Goal: Information Seeking & Learning: Learn about a topic

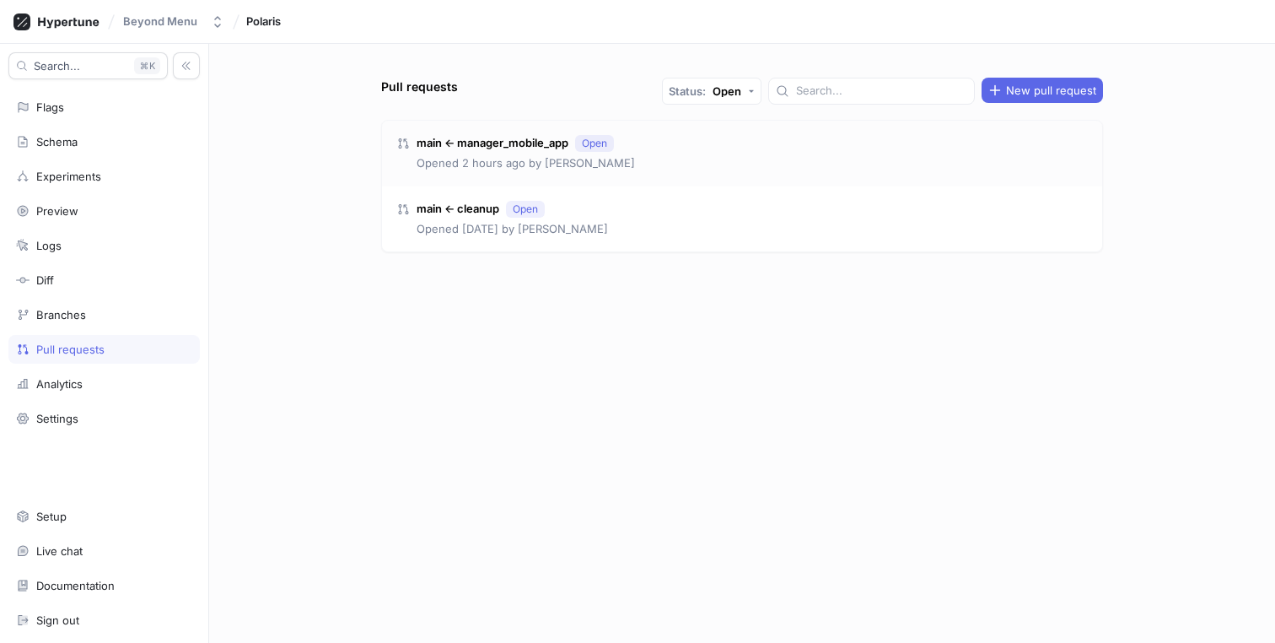
click at [773, 155] on div "main ← manager_mobile_app Open Opened 2 hours ago by [PERSON_NAME]" at bounding box center [742, 154] width 720 height 66
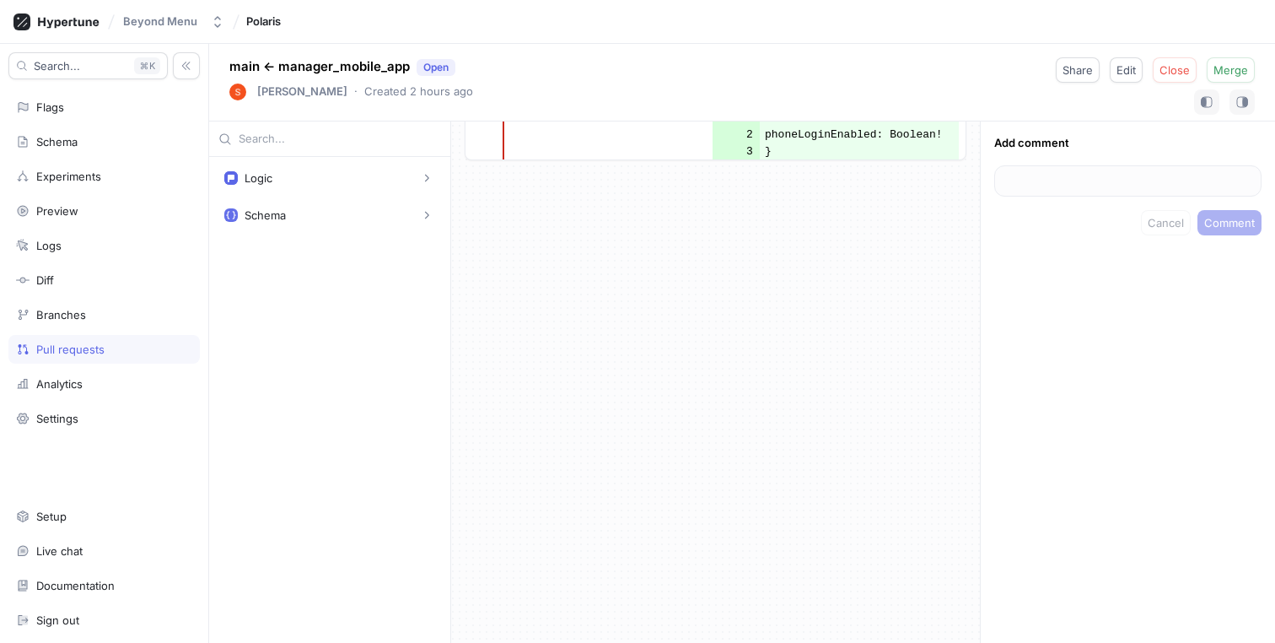
scroll to position [1724, 0]
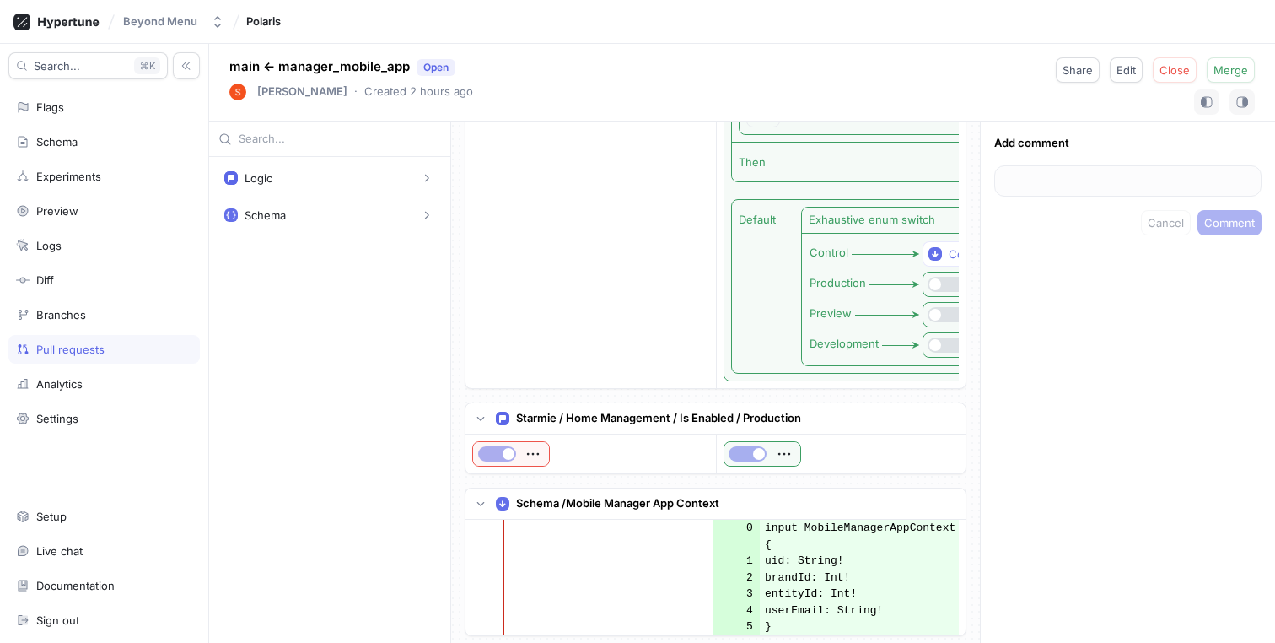
scroll to position [772, 0]
click at [89, 348] on div "Pull requests" at bounding box center [70, 348] width 68 height 13
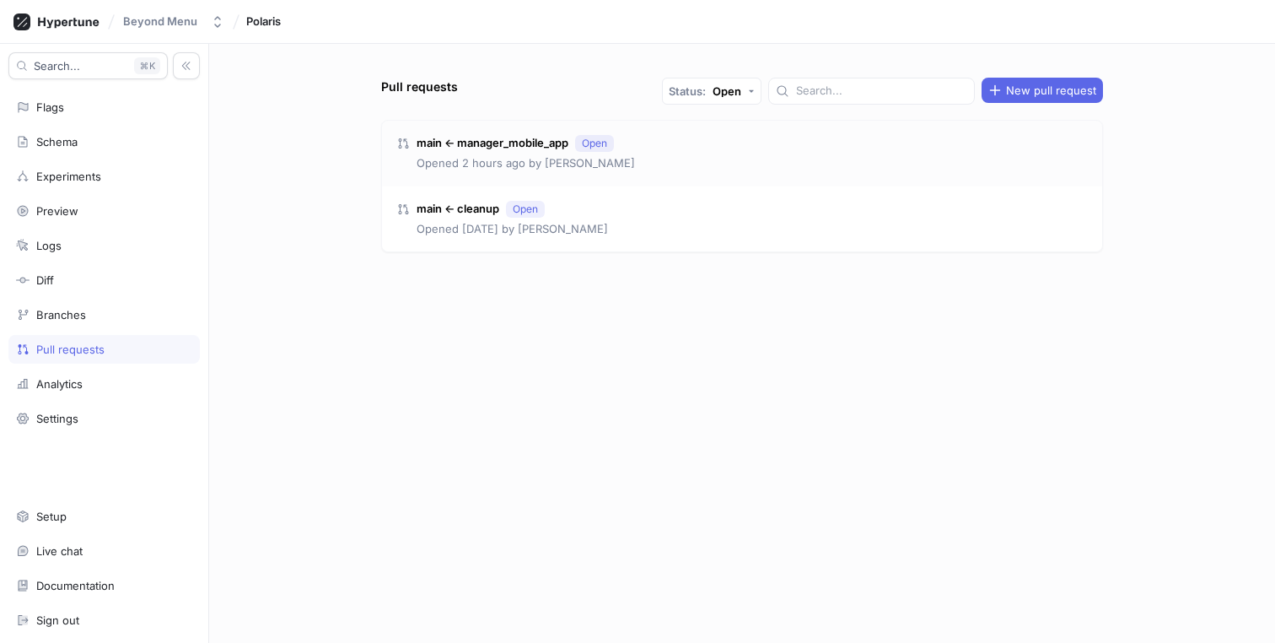
click at [686, 151] on div "main ← manager_mobile_app Open Opened 2 hours ago by [PERSON_NAME]" at bounding box center [742, 154] width 720 height 66
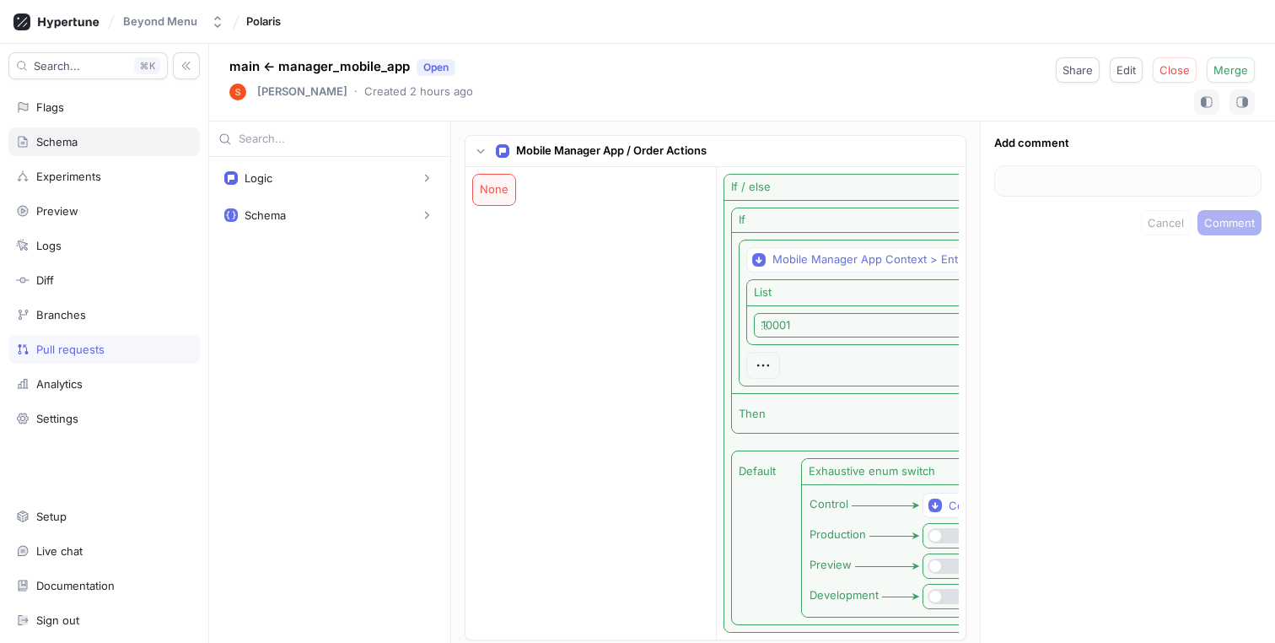
click at [102, 140] on div "Schema" at bounding box center [104, 141] width 176 height 13
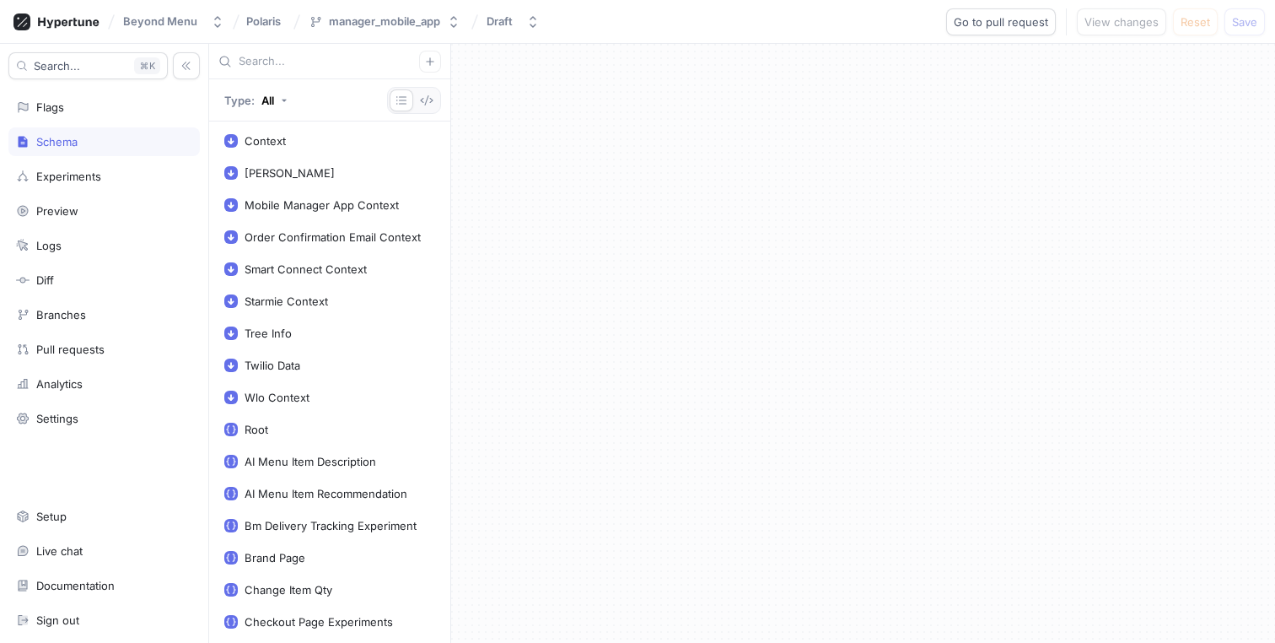
click at [287, 43] on div "Beyond Menu Polaris manager_mobile_app Draft Go to pull request View changes Re…" at bounding box center [637, 22] width 1275 height 44
click at [287, 54] on input "text" at bounding box center [329, 61] width 180 height 17
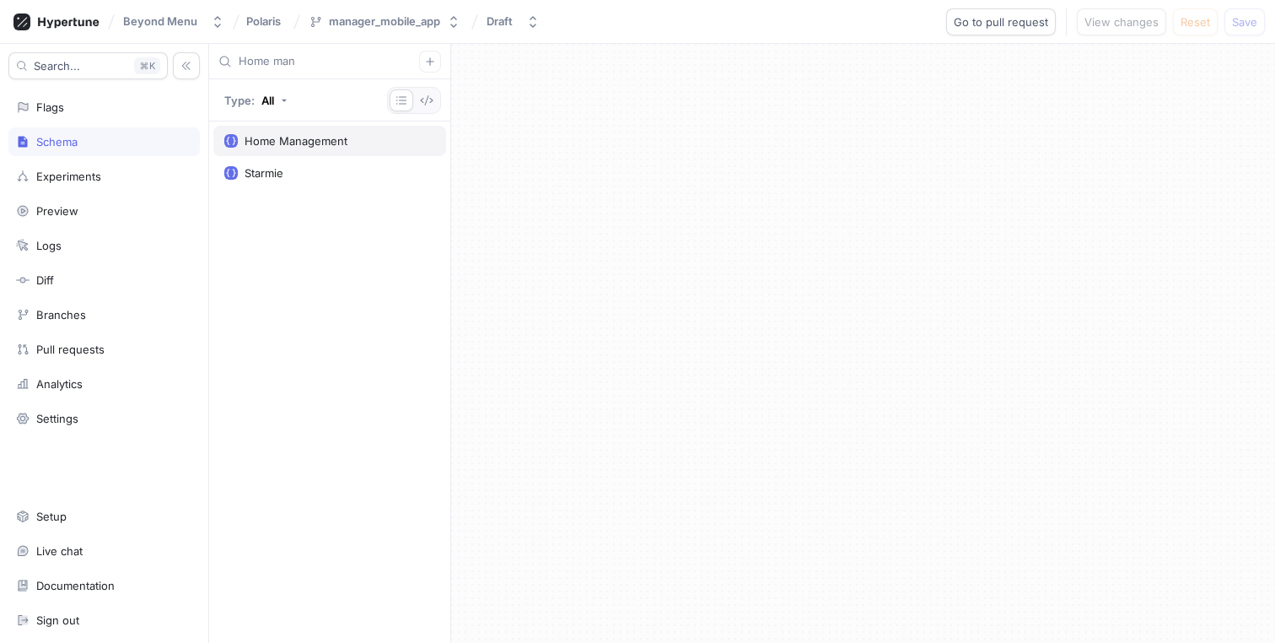
type input "Home man"
click at [268, 136] on div "Home Management" at bounding box center [296, 140] width 103 height 13
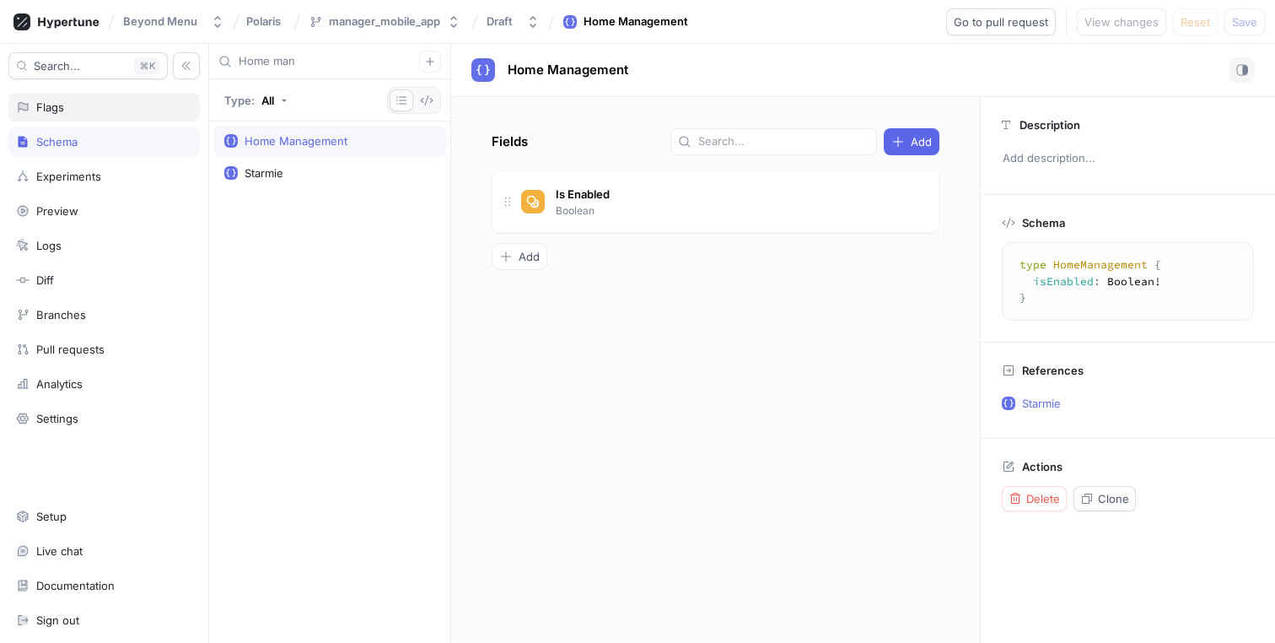
click at [96, 118] on div "Flags" at bounding box center [103, 107] width 191 height 29
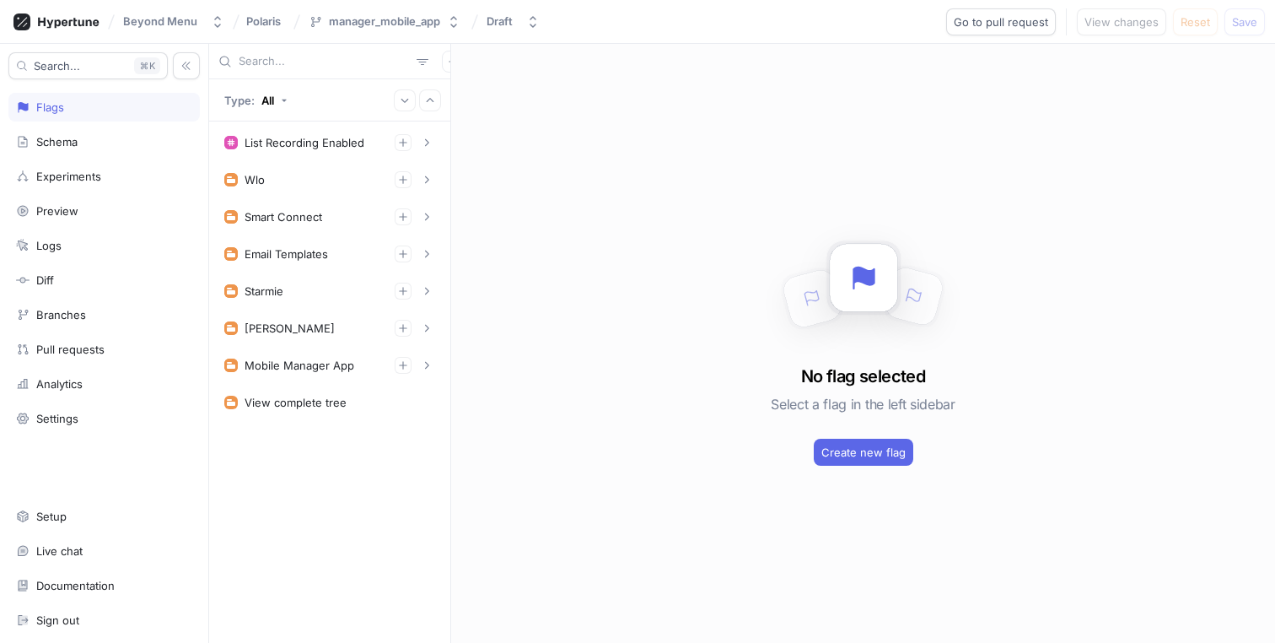
click at [341, 50] on div at bounding box center [329, 61] width 241 height 35
click at [312, 71] on div at bounding box center [329, 61] width 241 height 35
click at [278, 60] on input "text" at bounding box center [324, 61] width 171 height 17
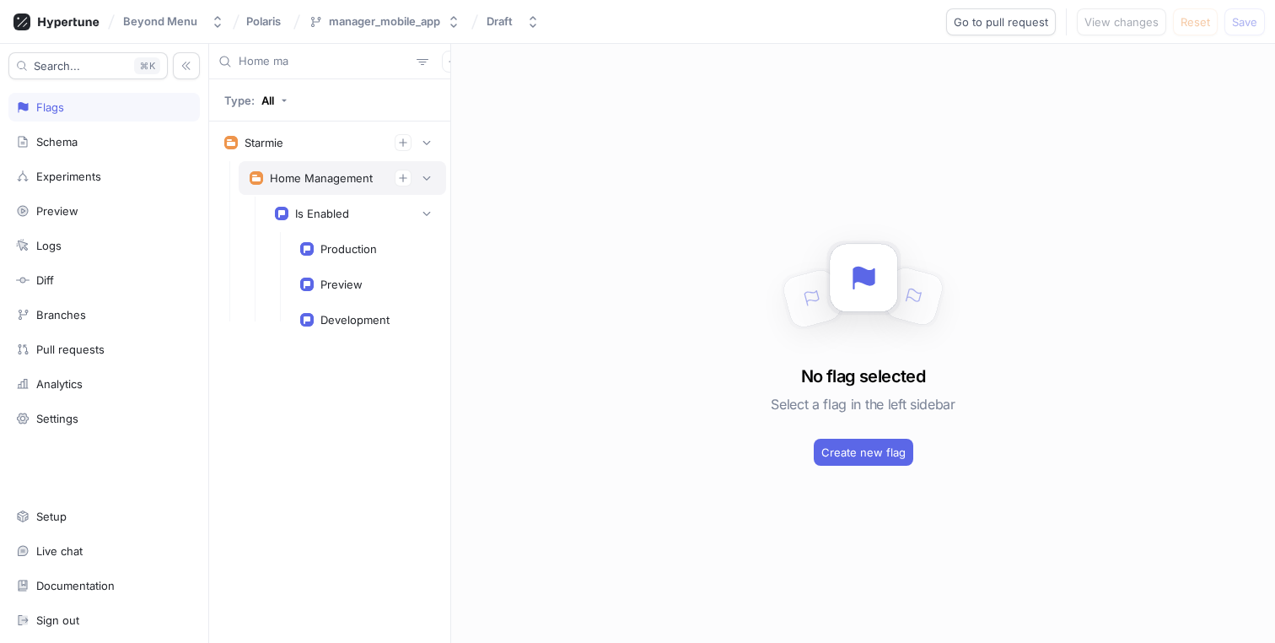
type input "Home ma"
click at [310, 175] on div "Home Management" at bounding box center [321, 177] width 103 height 13
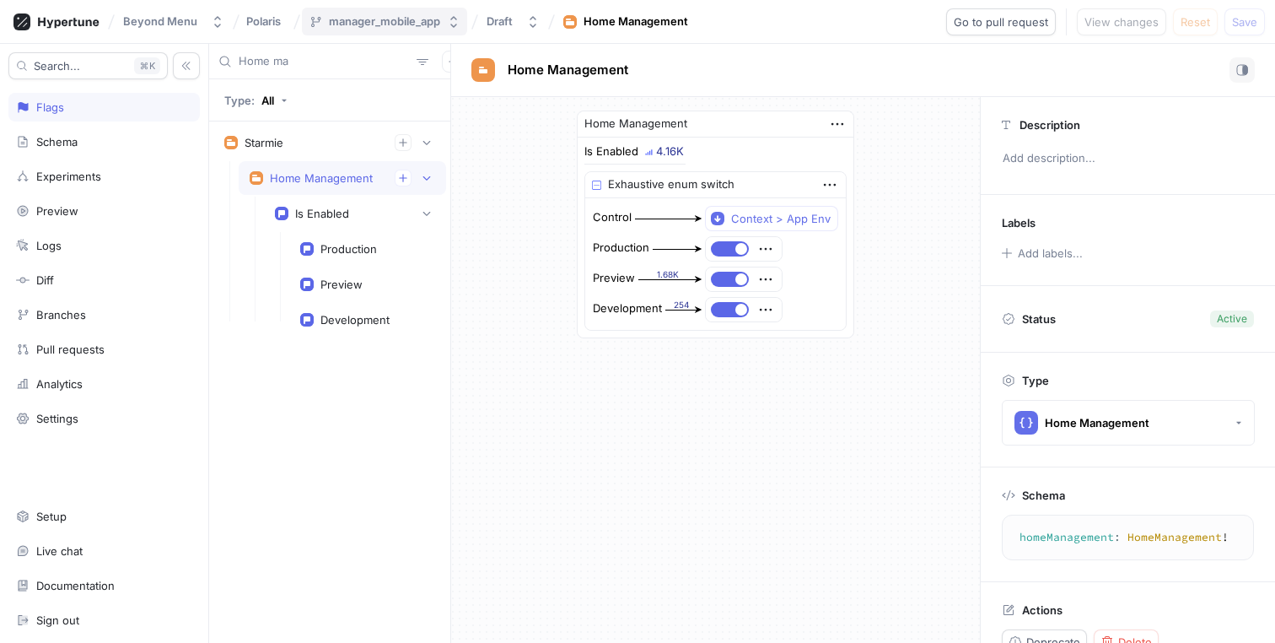
click at [368, 27] on div "manager_mobile_app" at bounding box center [384, 21] width 111 height 14
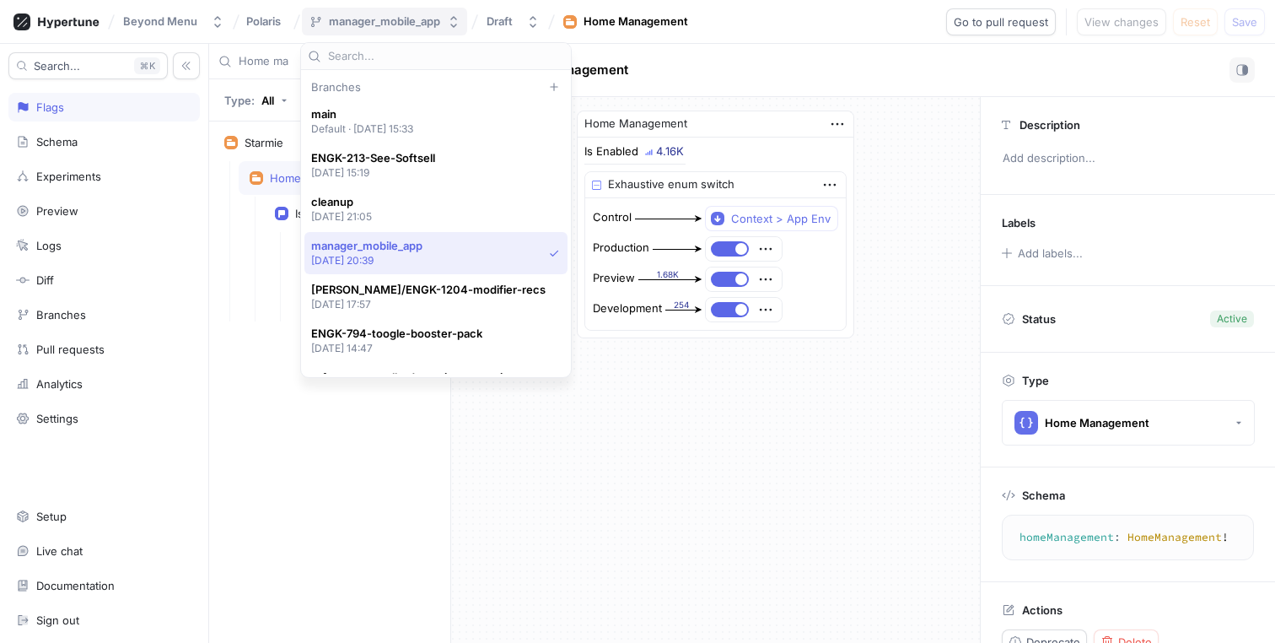
scroll to position [120, 0]
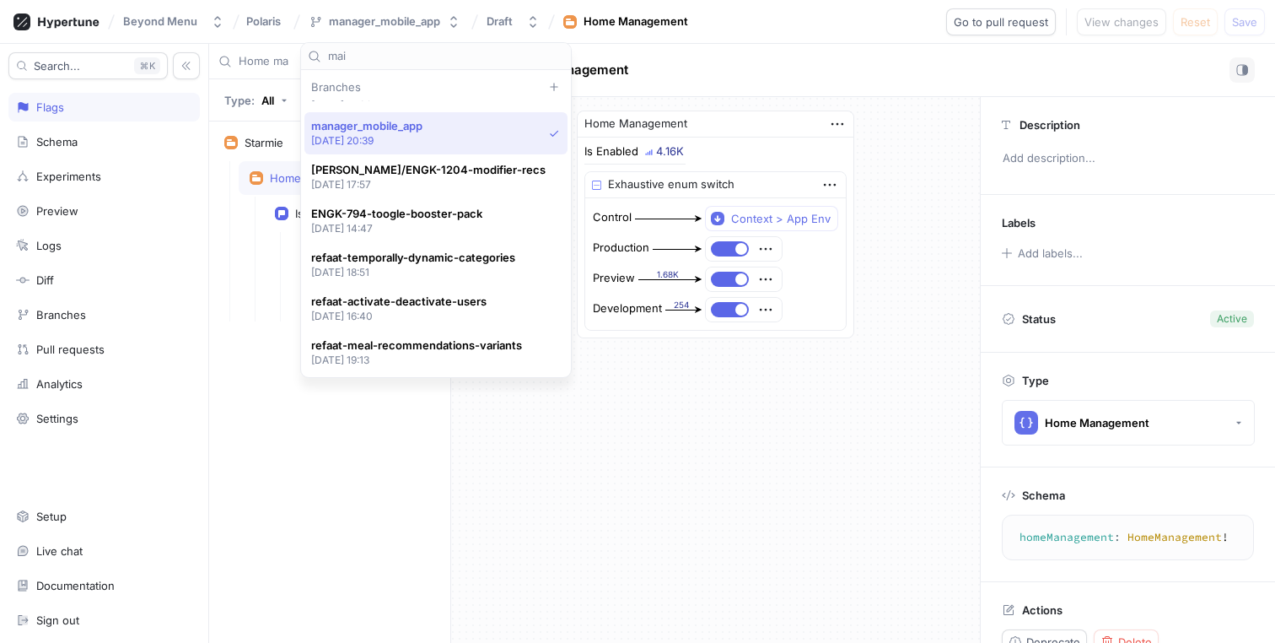
click at [391, 54] on input "mai" at bounding box center [446, 56] width 236 height 17
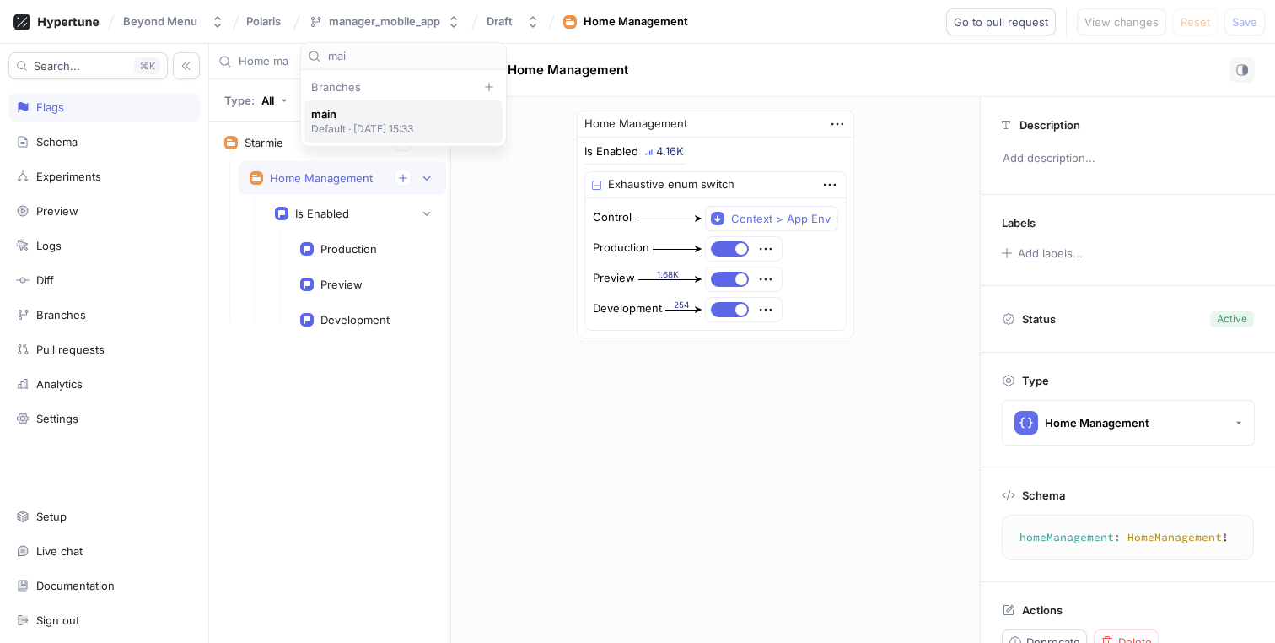
type input "mai"
click at [354, 113] on span "main" at bounding box center [362, 114] width 103 height 14
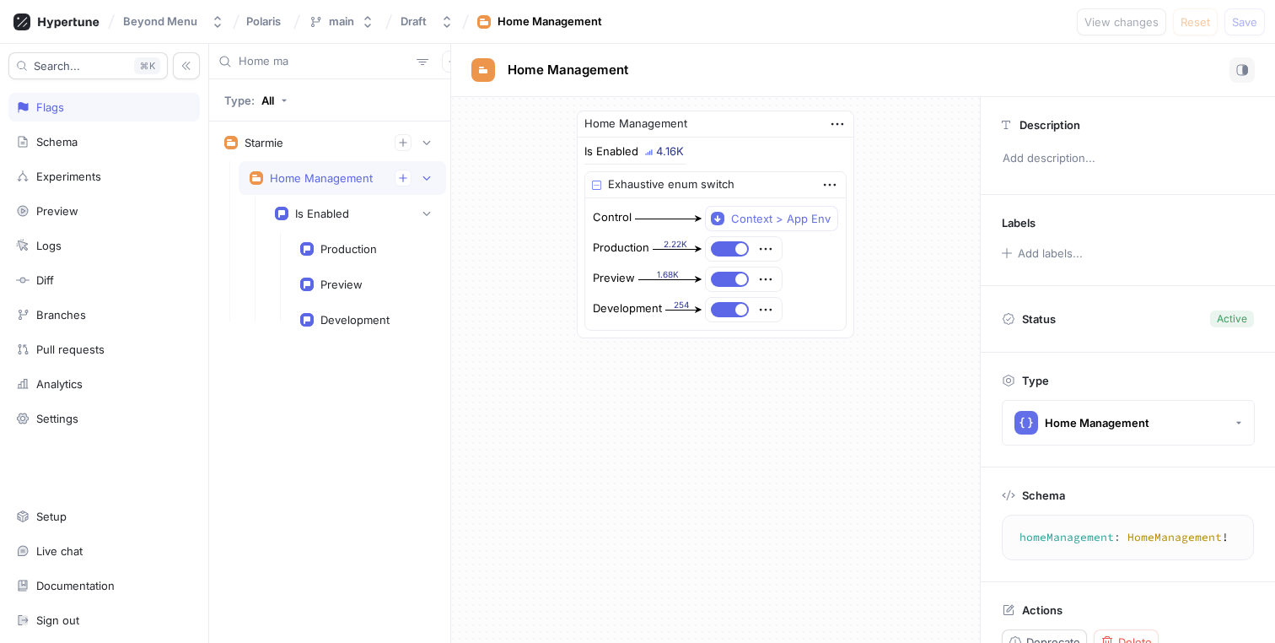
click at [315, 62] on input "Home ma" at bounding box center [324, 61] width 171 height 17
click at [312, 63] on input "Home ma" at bounding box center [324, 61] width 171 height 17
click at [342, 213] on div "Is Enabled" at bounding box center [322, 213] width 54 height 13
type textarea "isEnabled: Boolean!"
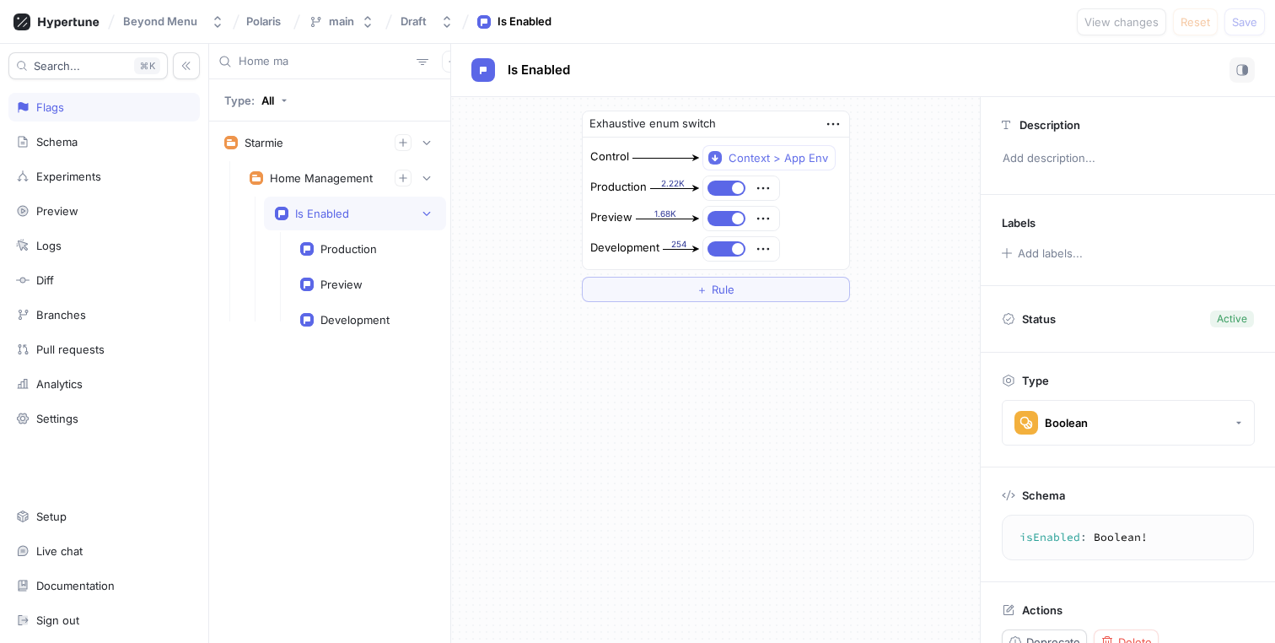
click at [320, 56] on input "Home ma" at bounding box center [324, 61] width 171 height 17
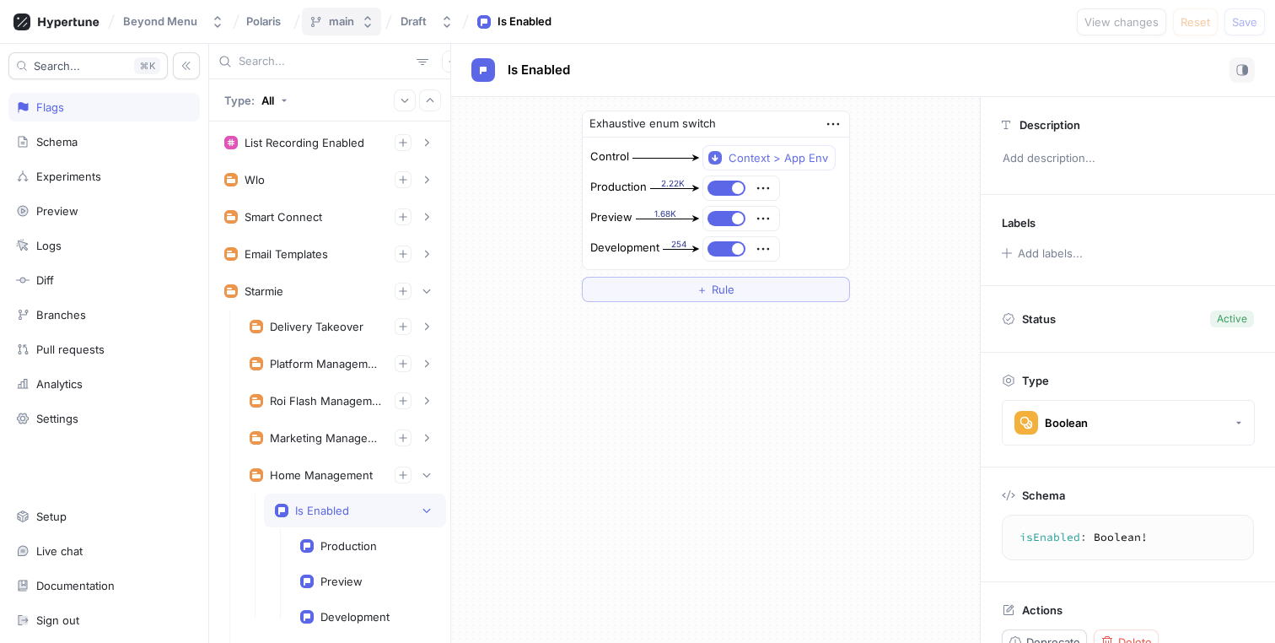
click at [361, 25] on icon "button" at bounding box center [367, 21] width 13 height 13
type input "mana"
click at [397, 120] on span "manager_mobile_app" at bounding box center [366, 114] width 111 height 14
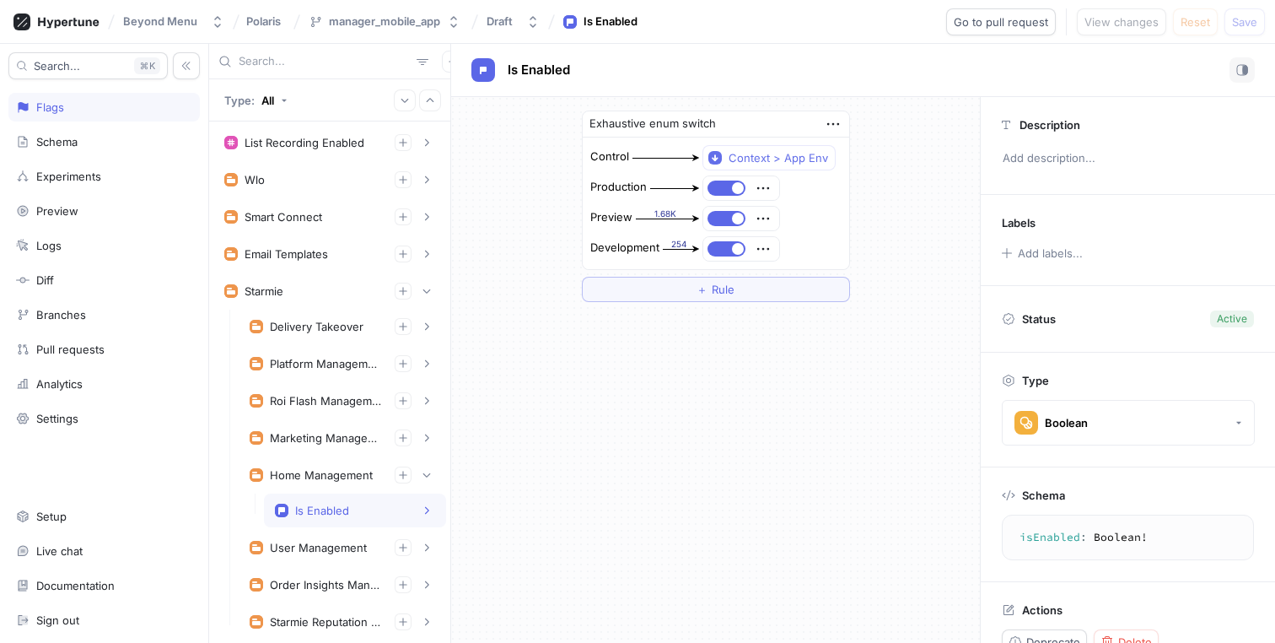
click at [325, 69] on div at bounding box center [329, 61] width 241 height 35
click at [326, 60] on input "text" at bounding box center [324, 61] width 171 height 17
paste input "Home ma"
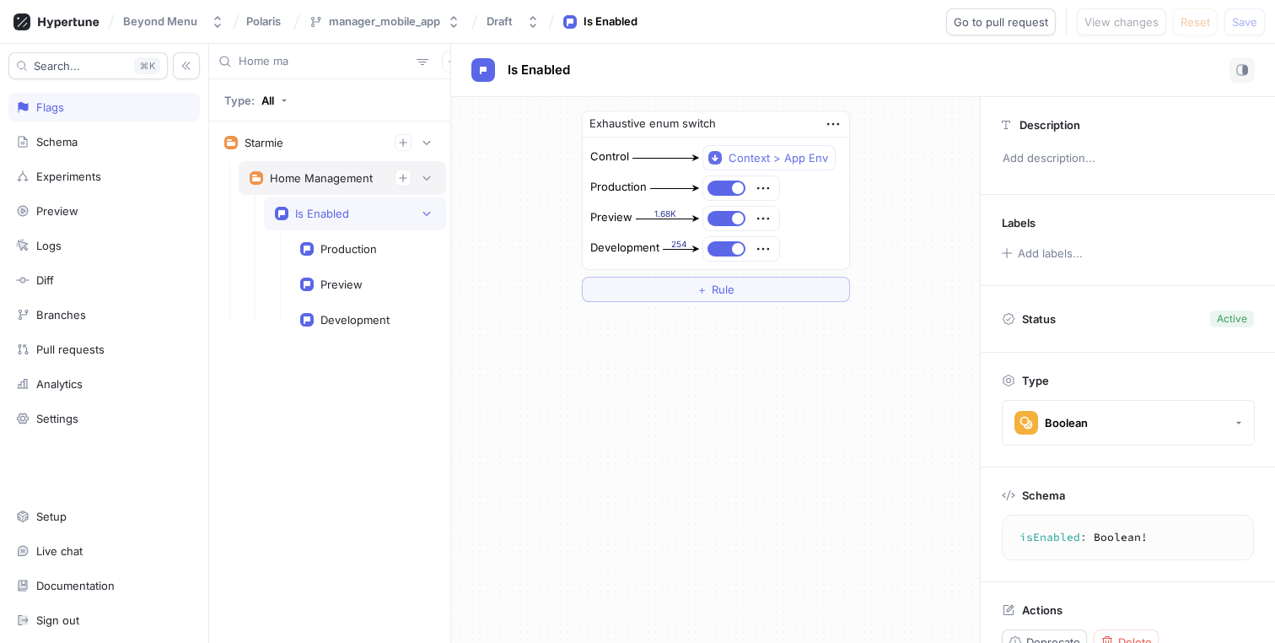
type input "Home ma"
click at [326, 174] on div "Home Management" at bounding box center [321, 177] width 103 height 13
type textarea "homeManagement: HomeManagement!"
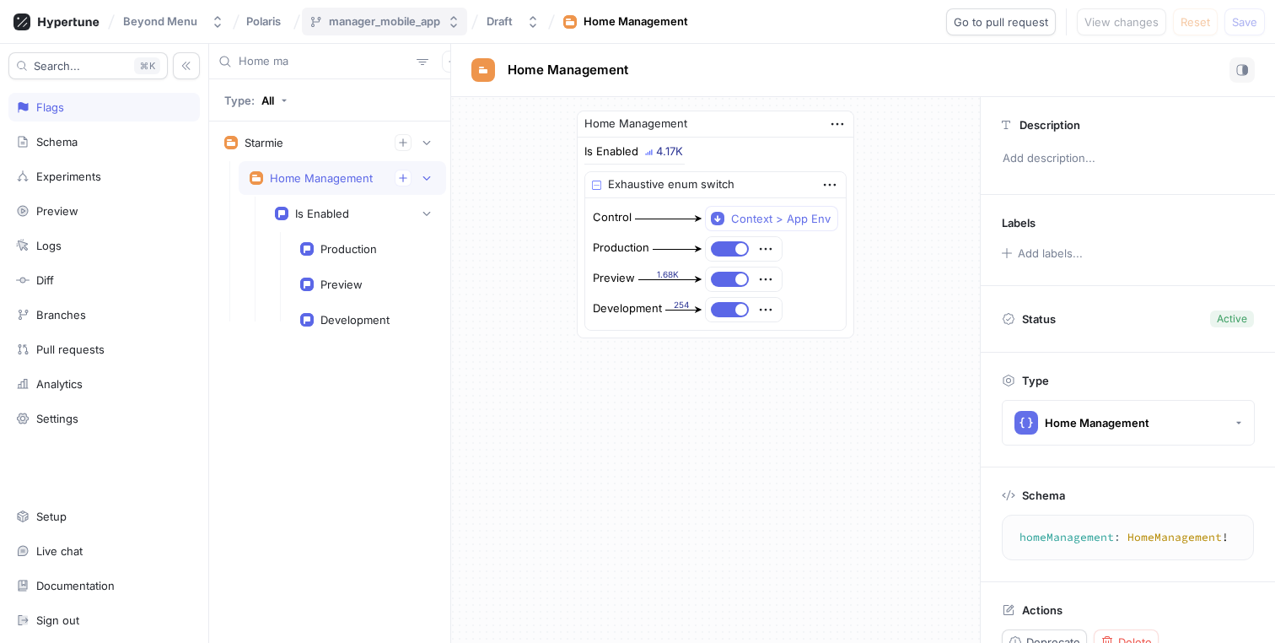
click at [379, 13] on button "manager_mobile_app" at bounding box center [384, 22] width 165 height 28
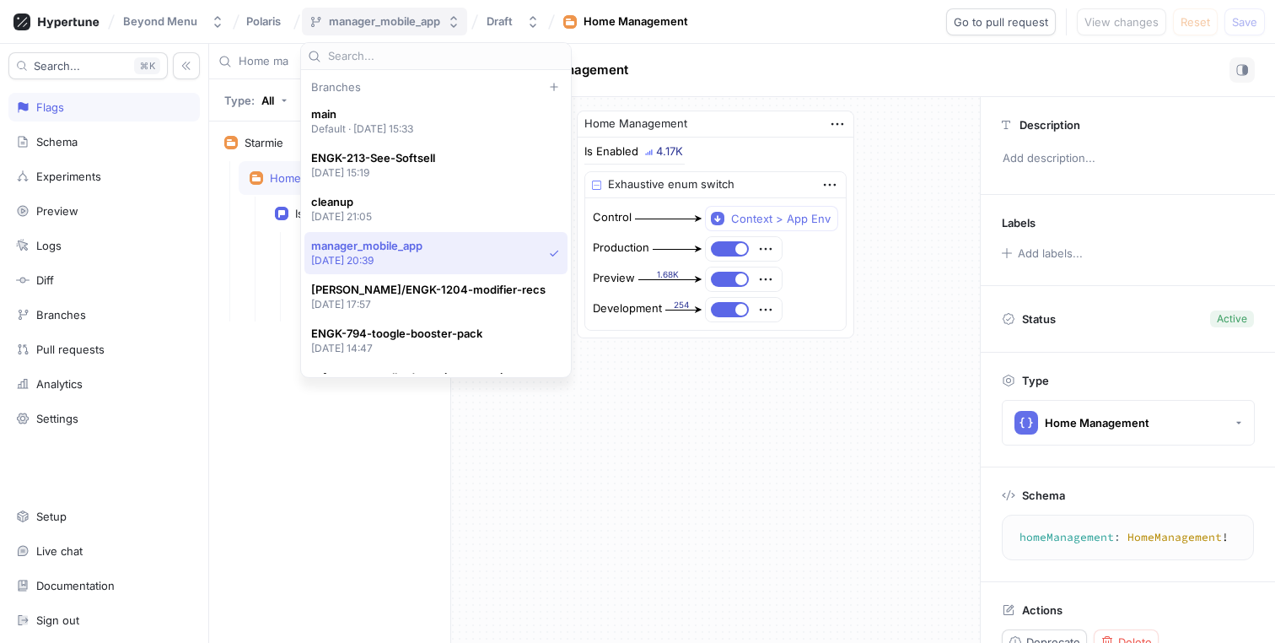
scroll to position [120, 0]
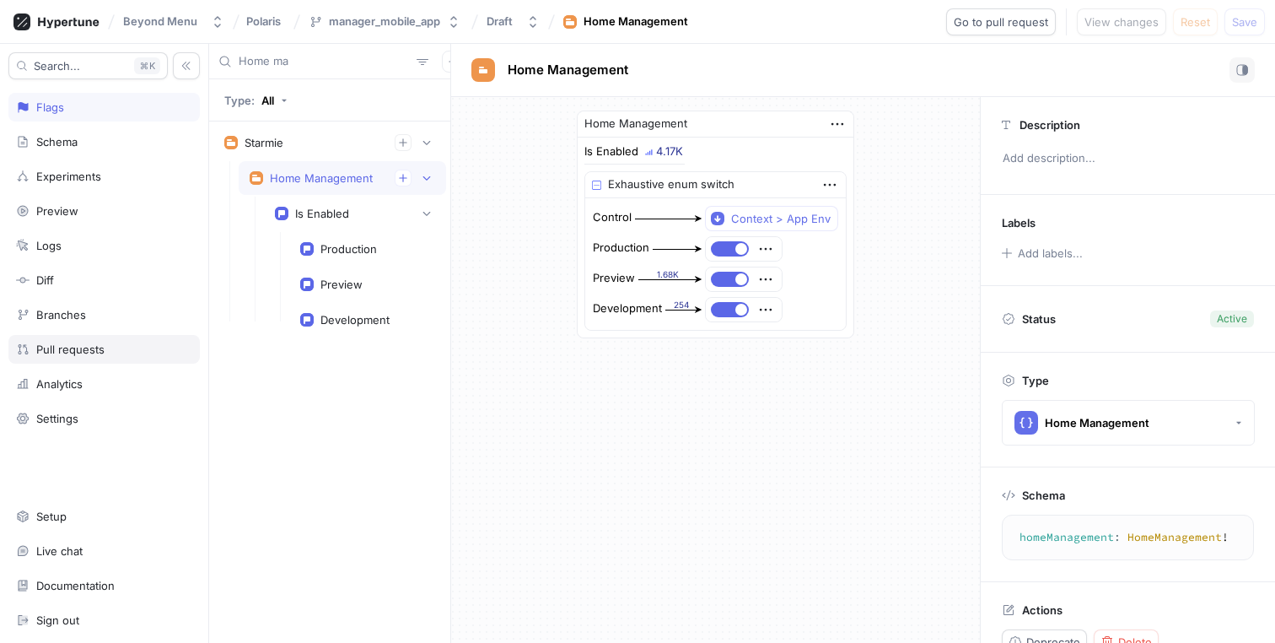
click at [78, 346] on div "Pull requests" at bounding box center [70, 348] width 68 height 13
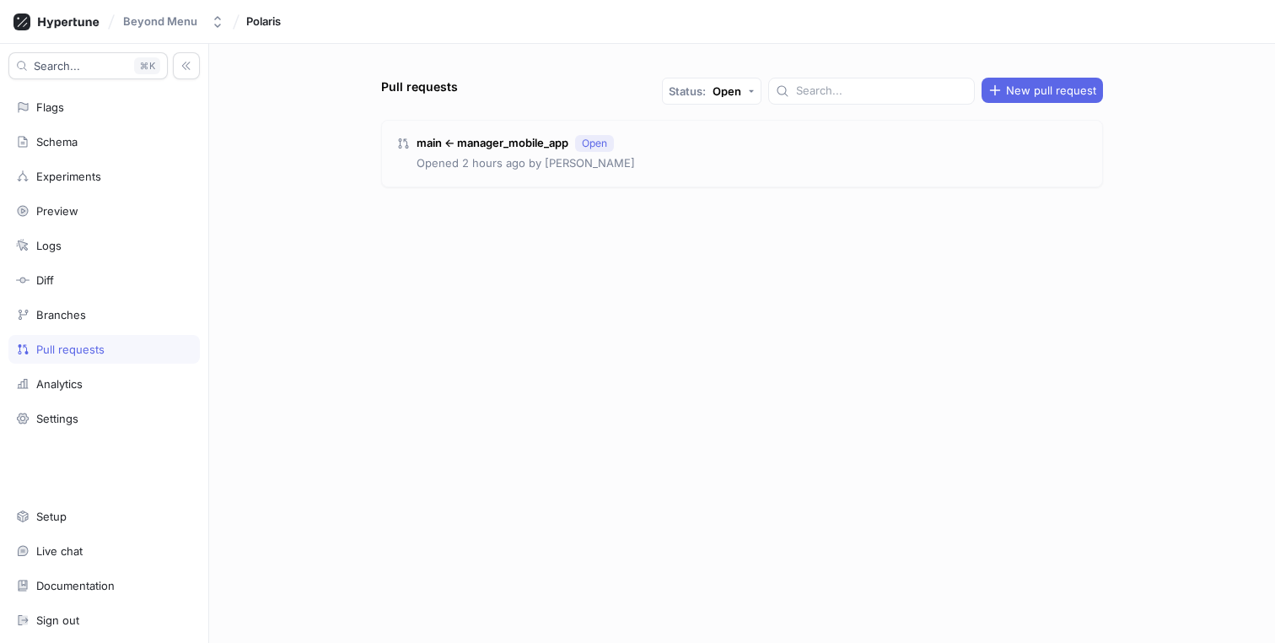
click at [648, 163] on div "main ← manager_mobile_app Open Opened 2 hours ago by [PERSON_NAME]" at bounding box center [742, 154] width 720 height 66
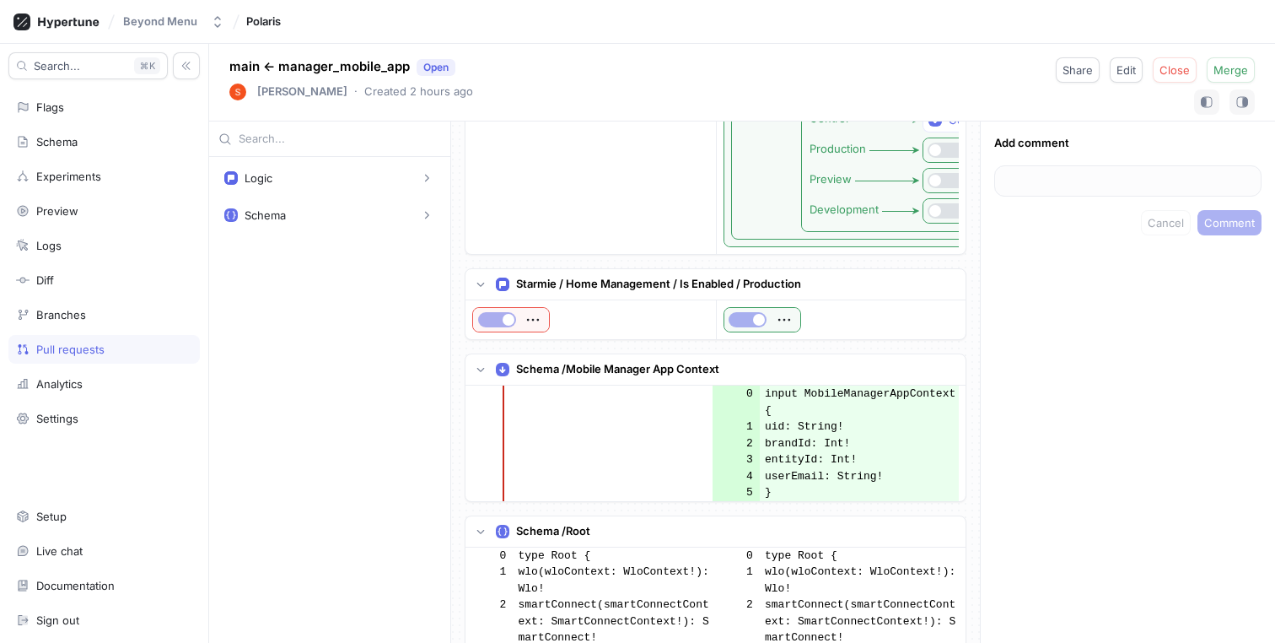
scroll to position [893, 0]
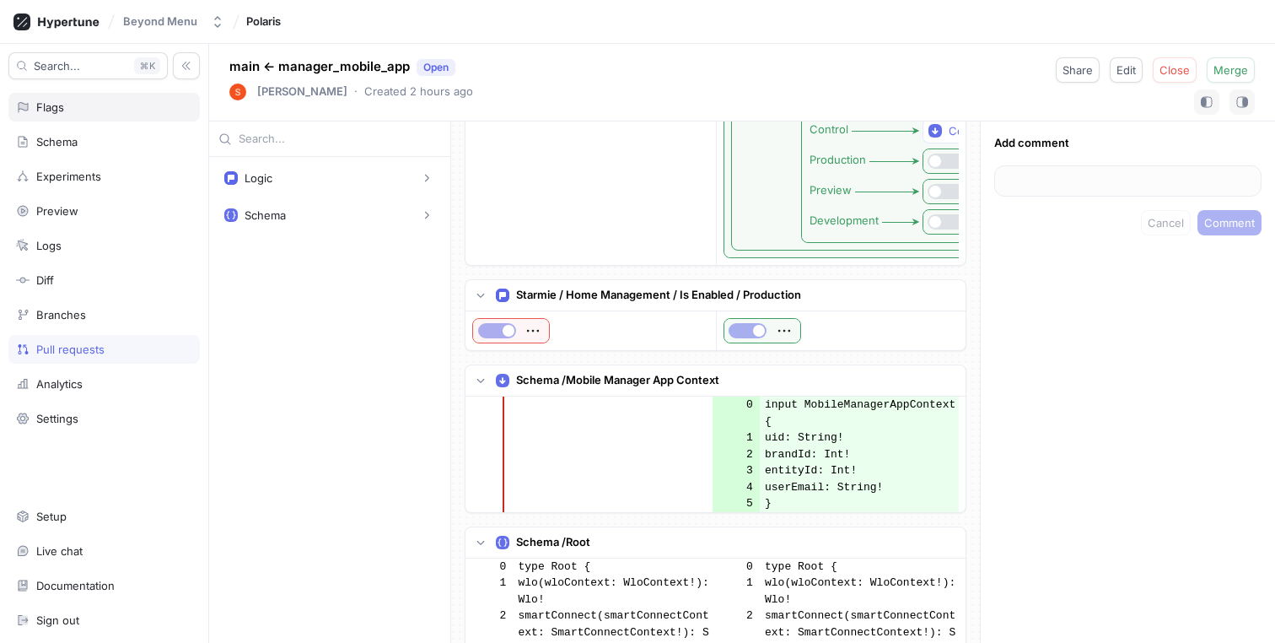
click at [98, 112] on div "Flags" at bounding box center [104, 106] width 176 height 13
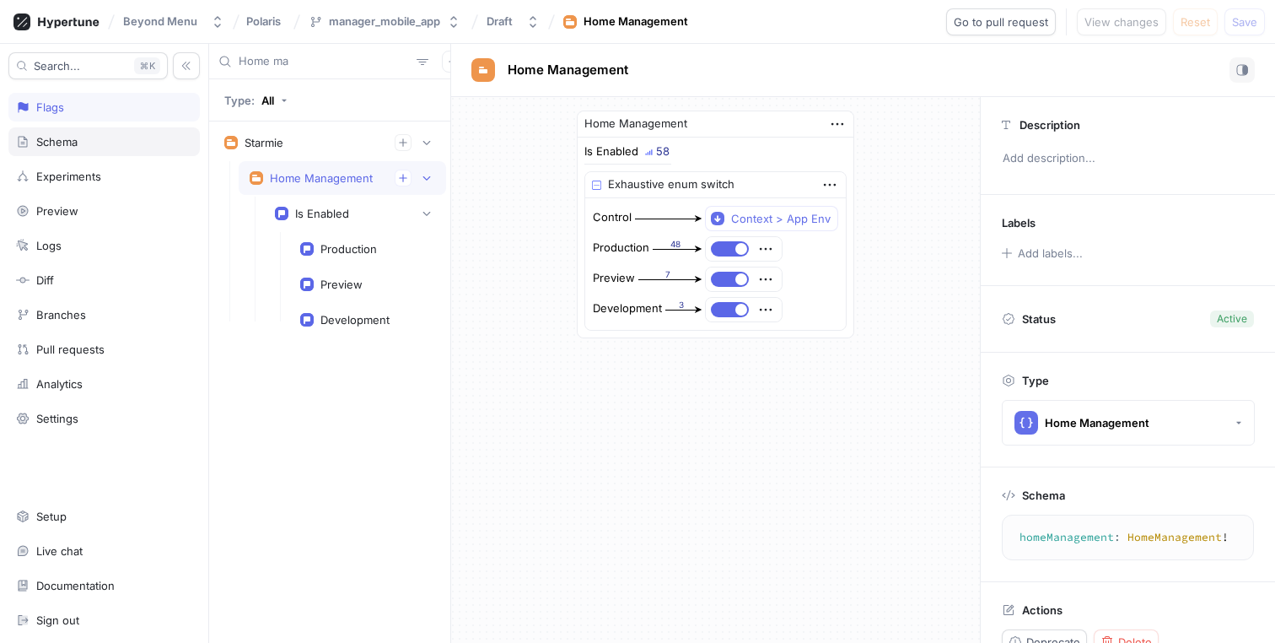
click at [73, 137] on div "Schema" at bounding box center [56, 141] width 41 height 13
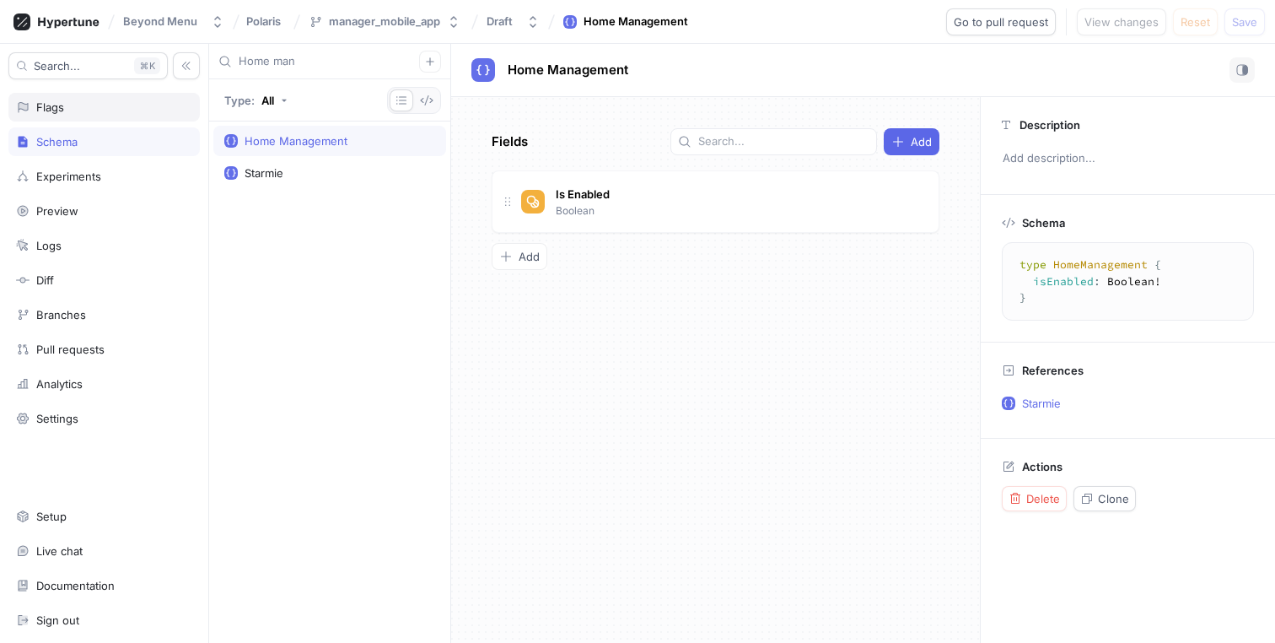
click at [97, 105] on div "Flags" at bounding box center [104, 106] width 176 height 13
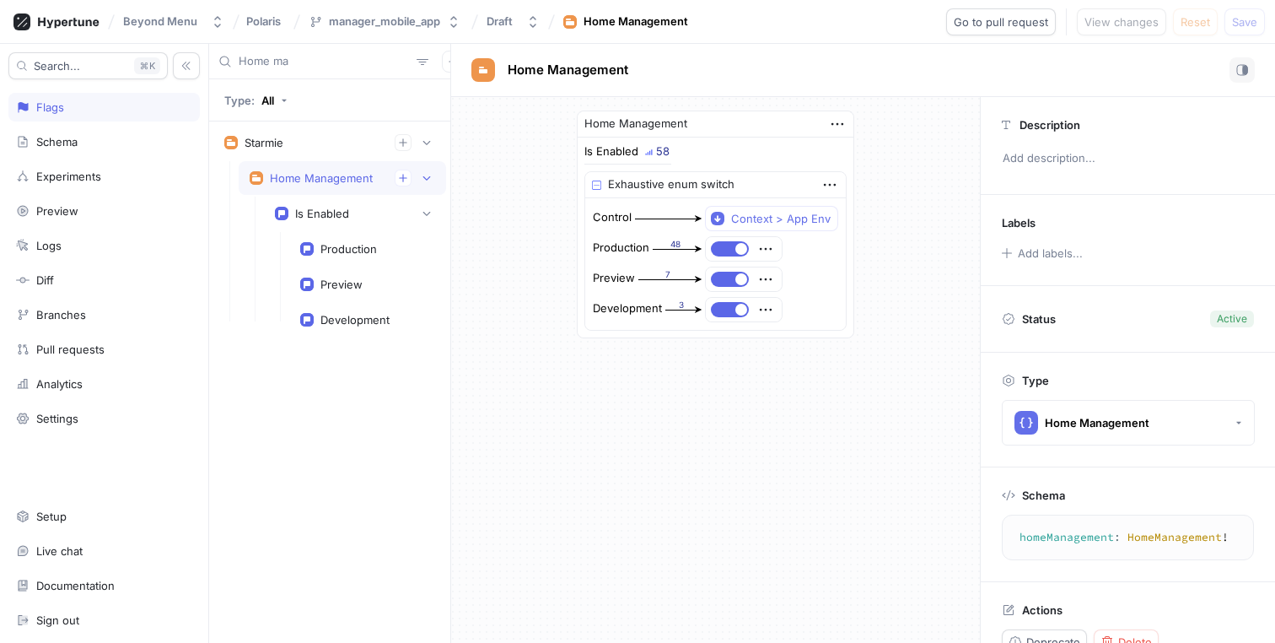
click at [317, 56] on input "Home ma" at bounding box center [324, 61] width 171 height 17
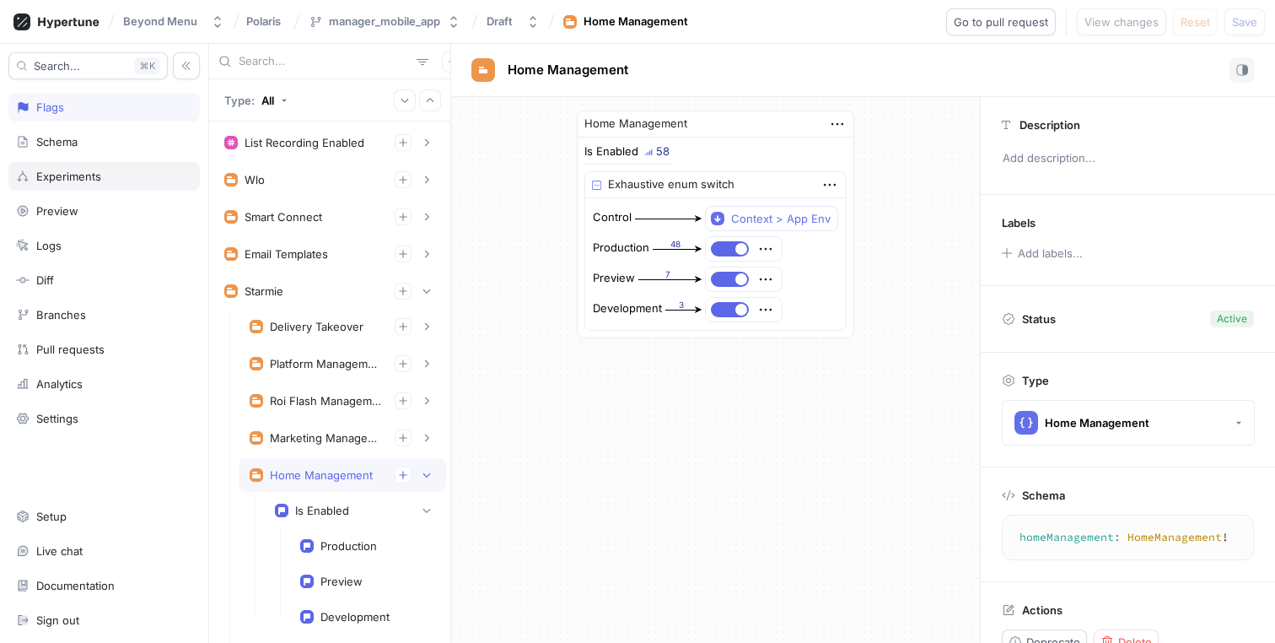
click at [87, 172] on div "Experiments" at bounding box center [68, 175] width 65 height 13
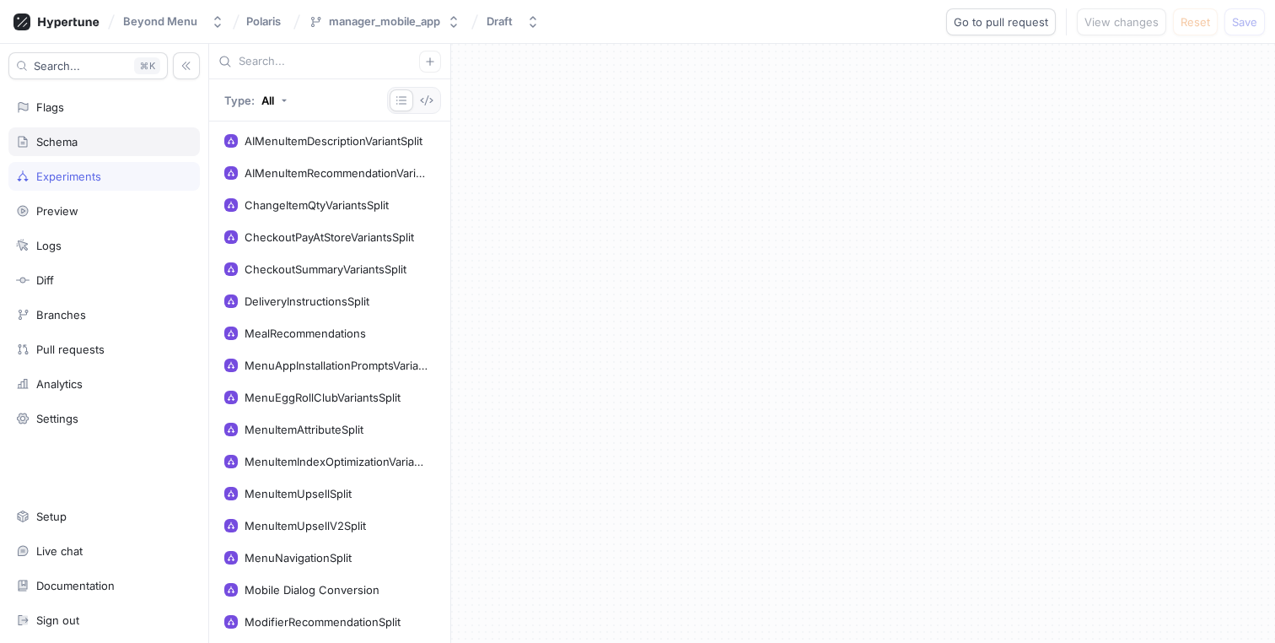
click at [89, 152] on div "Schema" at bounding box center [103, 141] width 191 height 29
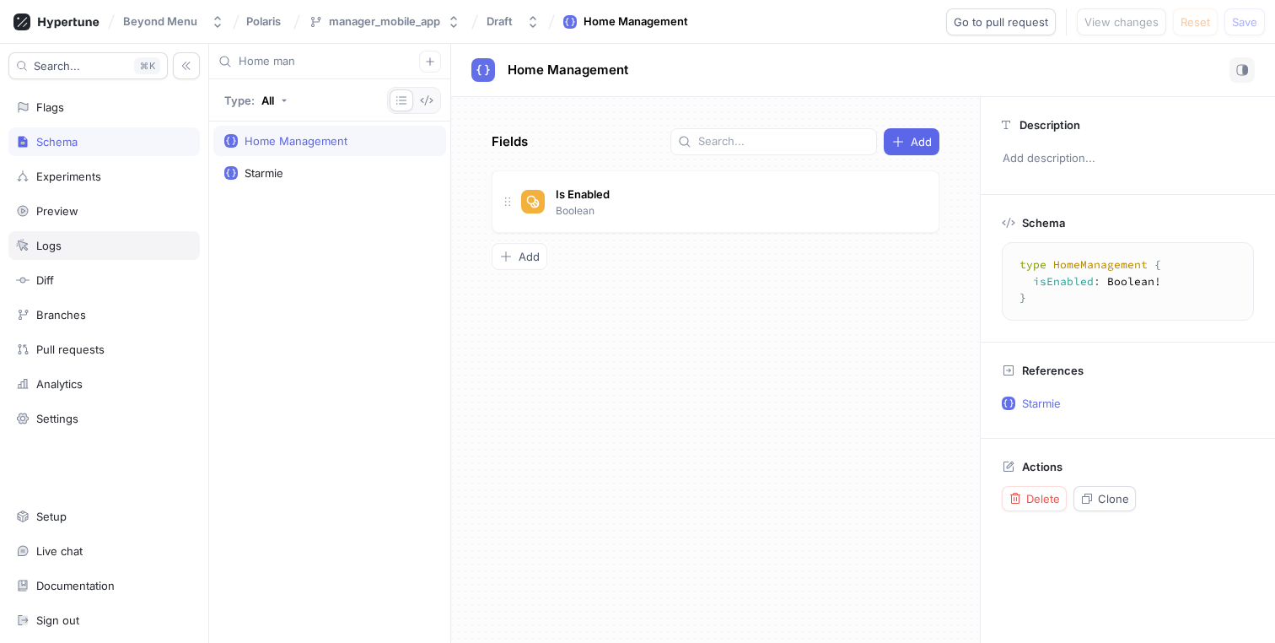
click at [66, 239] on div "Logs" at bounding box center [104, 245] width 176 height 13
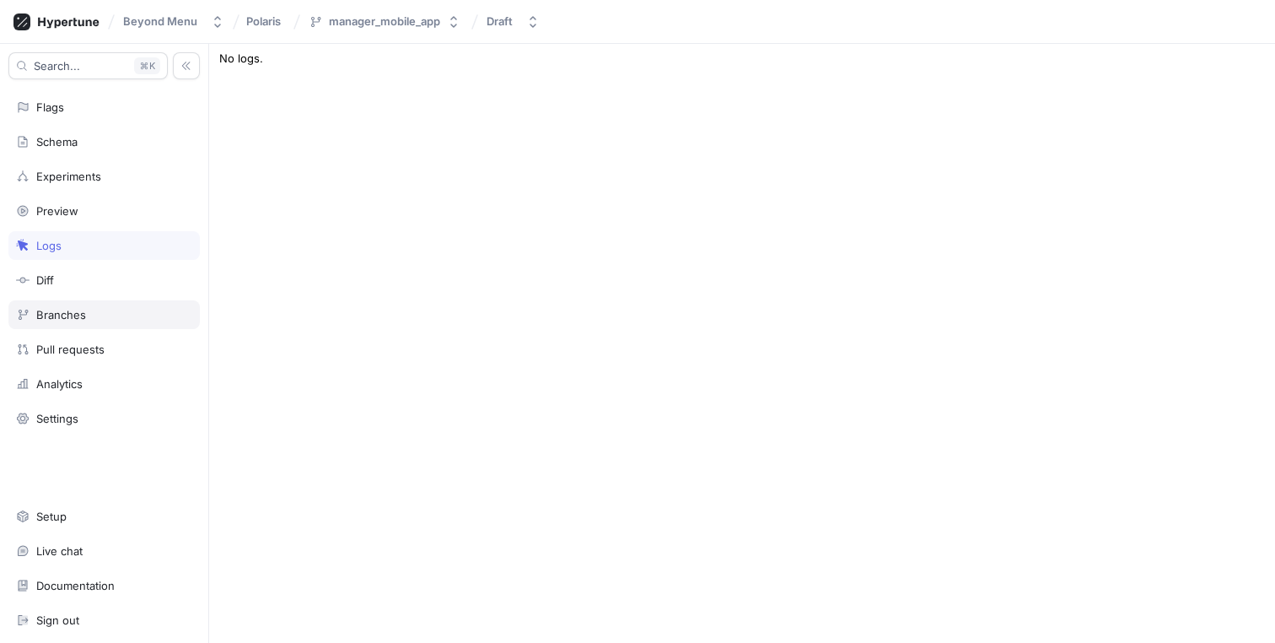
click at [68, 318] on div "Branches" at bounding box center [61, 314] width 50 height 13
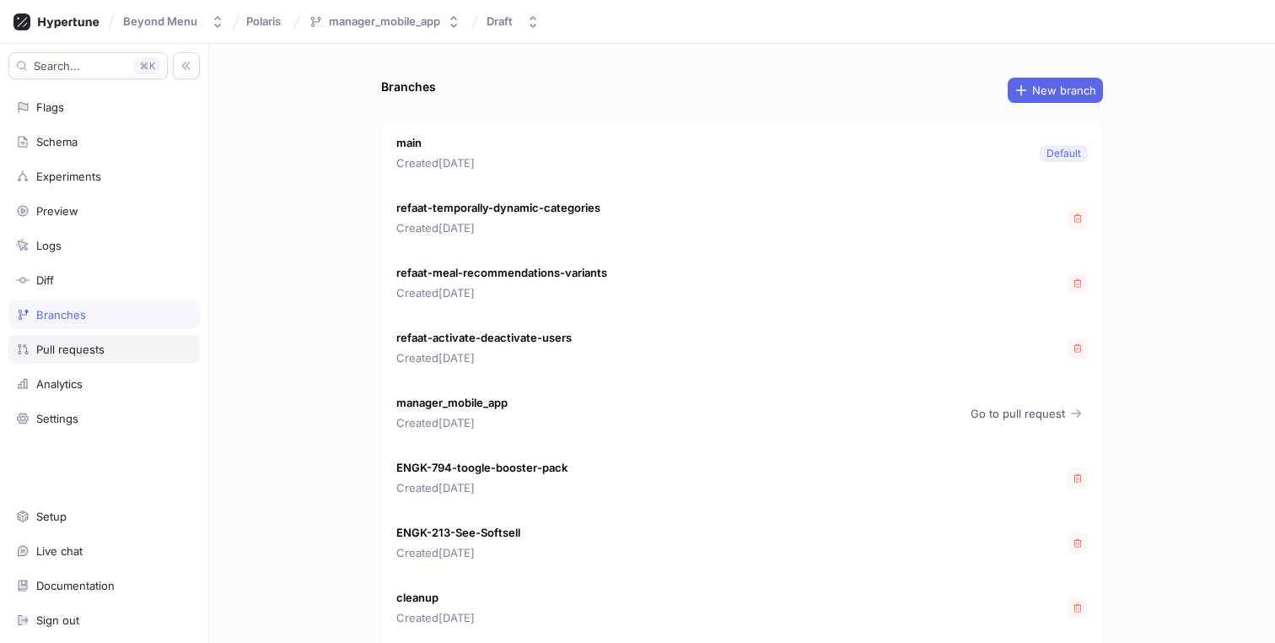
click at [81, 347] on div "Pull requests" at bounding box center [70, 348] width 68 height 13
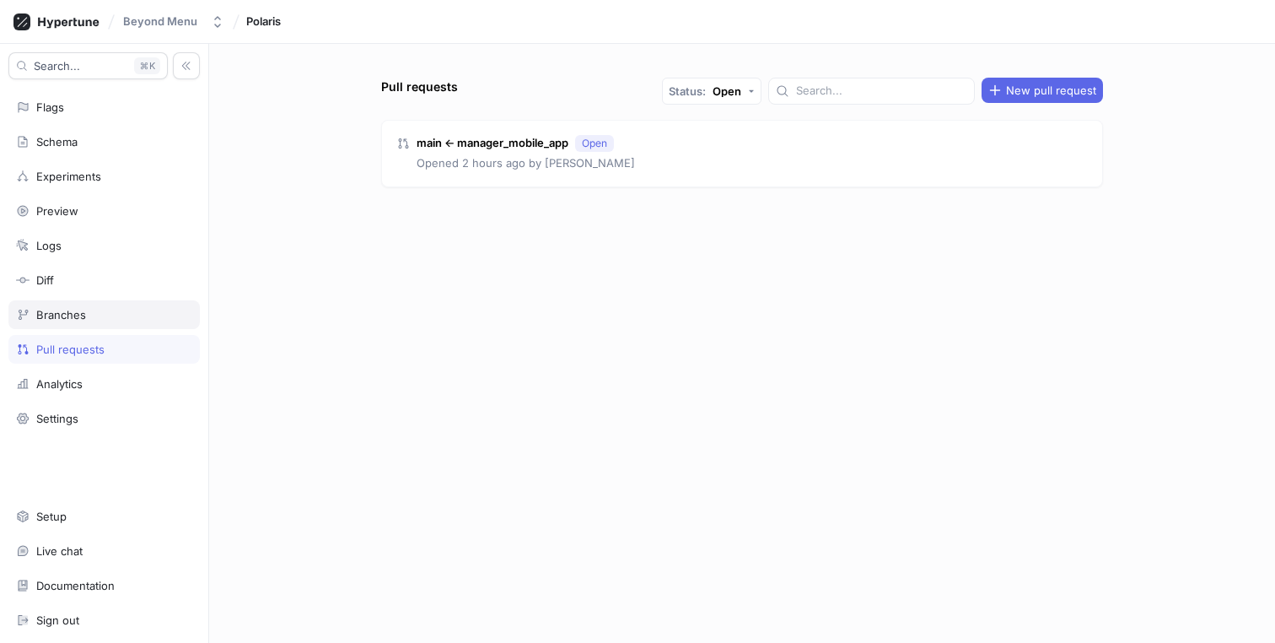
click at [89, 313] on div "Branches" at bounding box center [104, 314] width 176 height 13
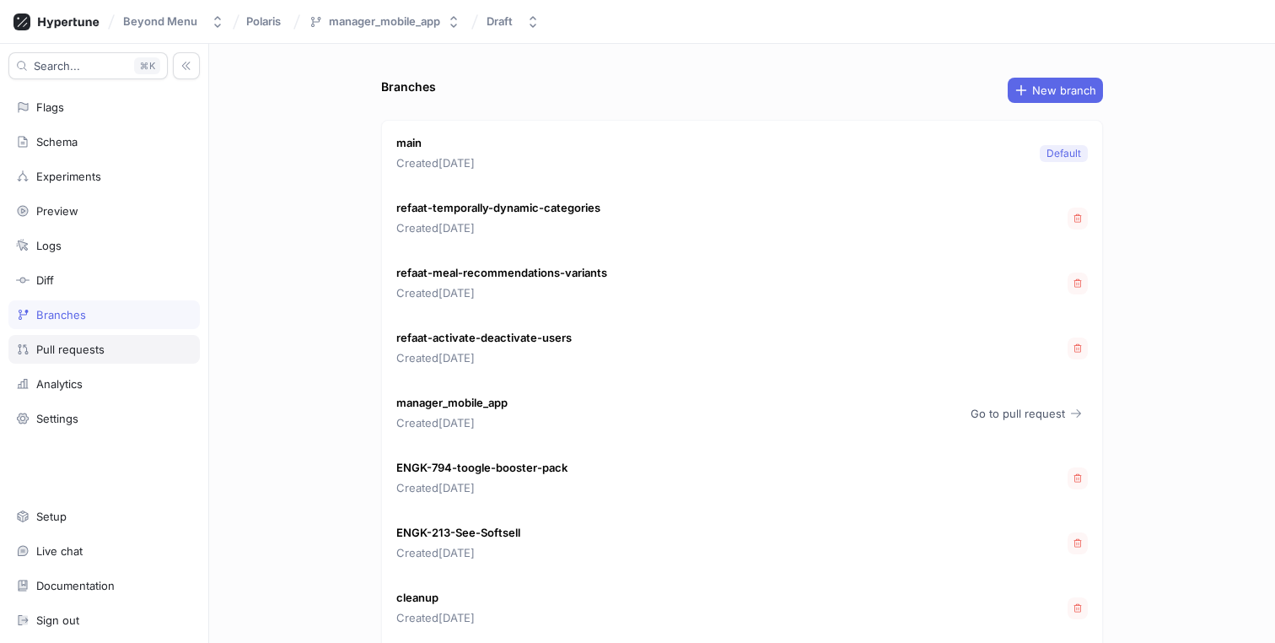
click at [89, 358] on div "Pull requests" at bounding box center [103, 349] width 191 height 29
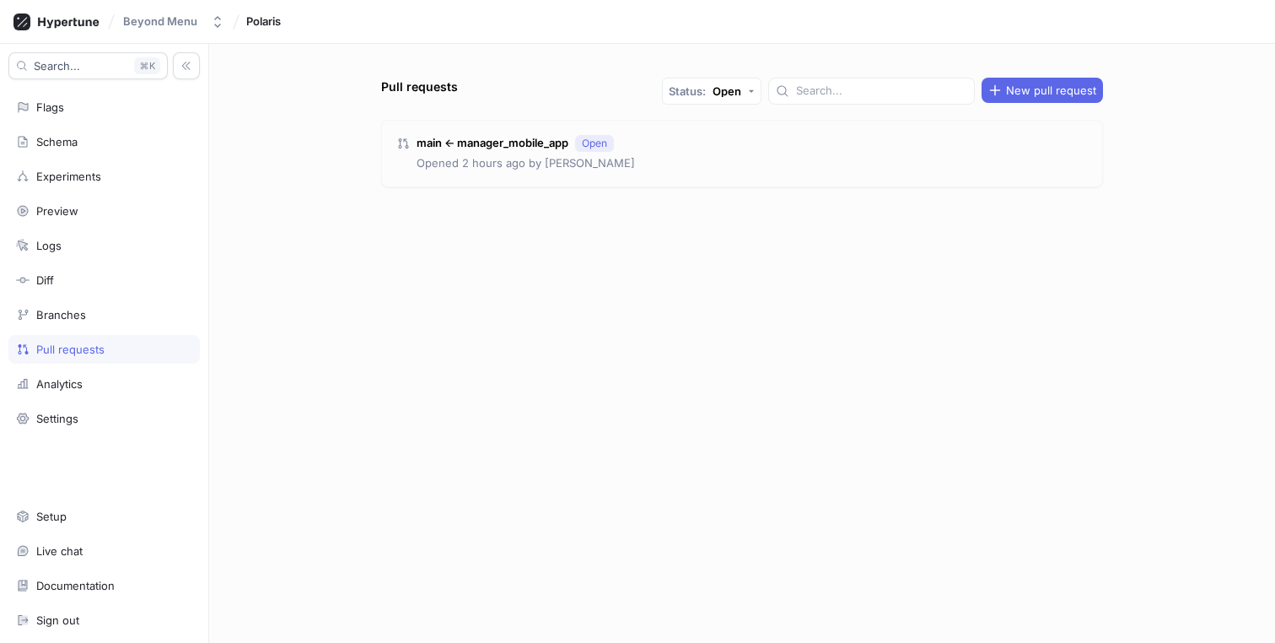
click at [765, 164] on div "main ← manager_mobile_app Open Opened 2 hours ago by [PERSON_NAME]" at bounding box center [742, 154] width 720 height 66
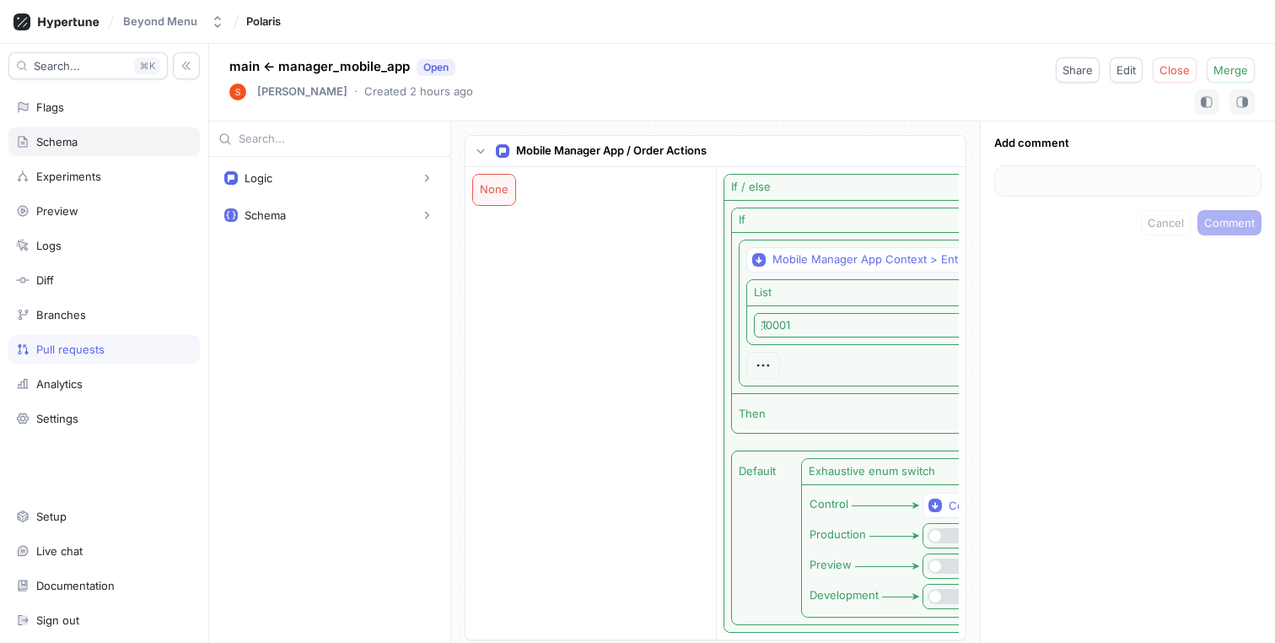
click at [79, 136] on div "Schema" at bounding box center [104, 141] width 176 height 13
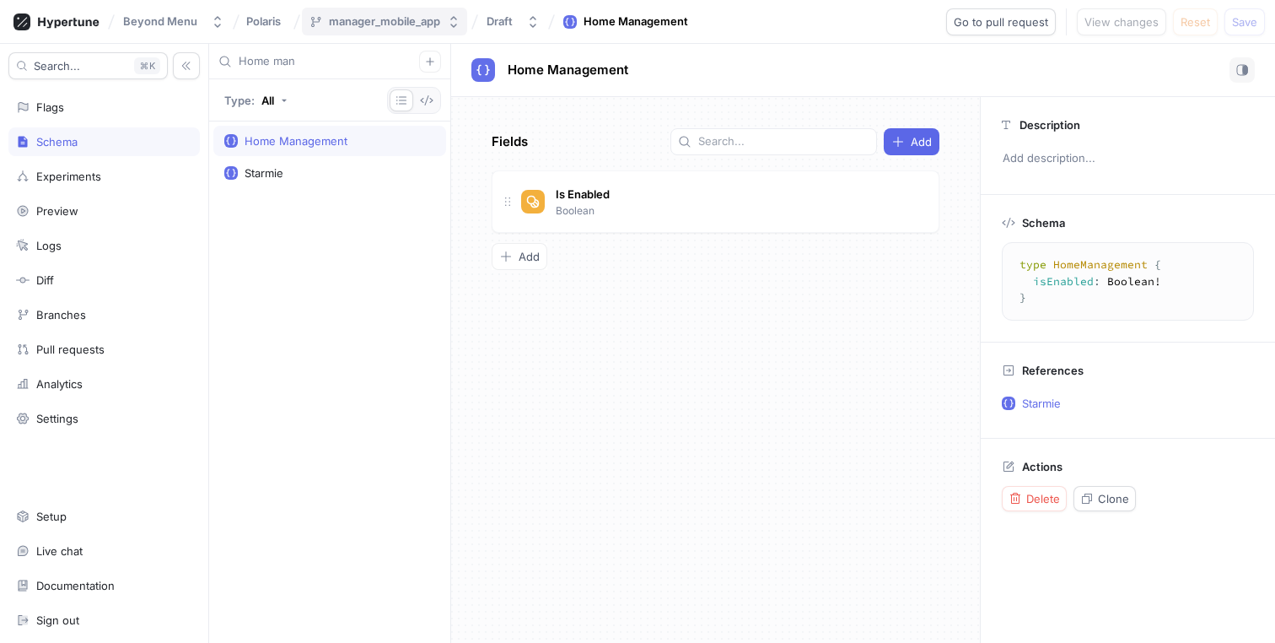
click at [416, 29] on button "manager_mobile_app" at bounding box center [384, 22] width 165 height 28
type input "mai"
click at [346, 105] on div "main Default ‧ 2024-04-19 at 15:33" at bounding box center [403, 121] width 198 height 42
click at [358, 67] on input "Home man" at bounding box center [329, 61] width 180 height 17
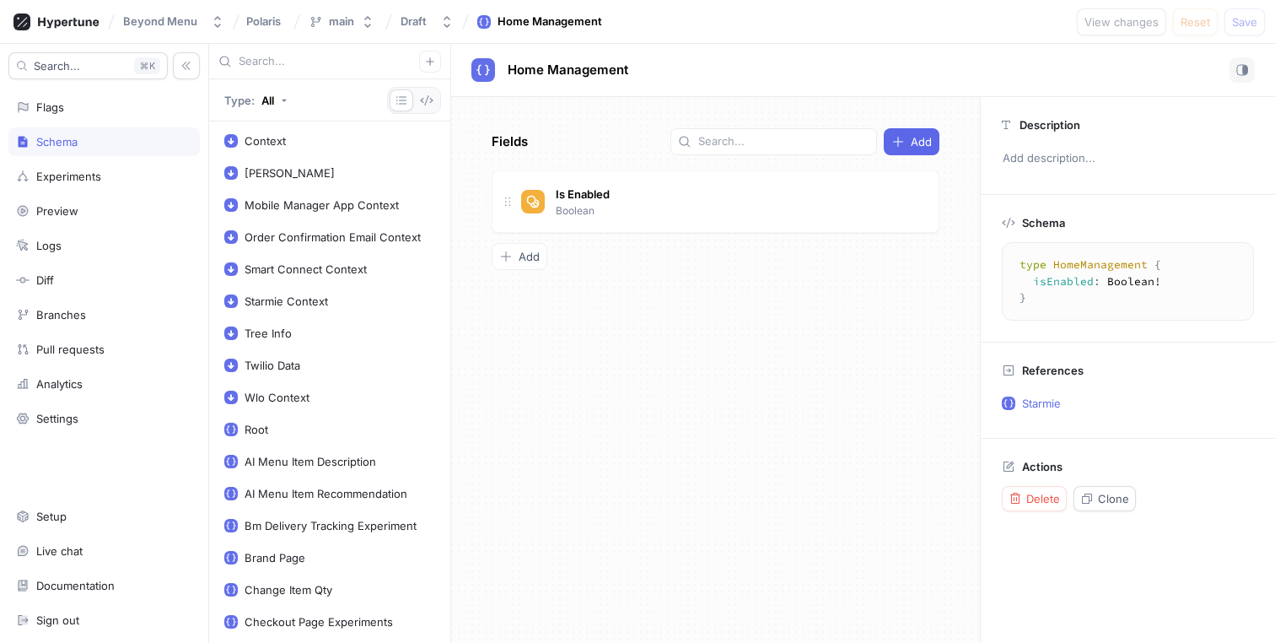
scroll to position [411, 0]
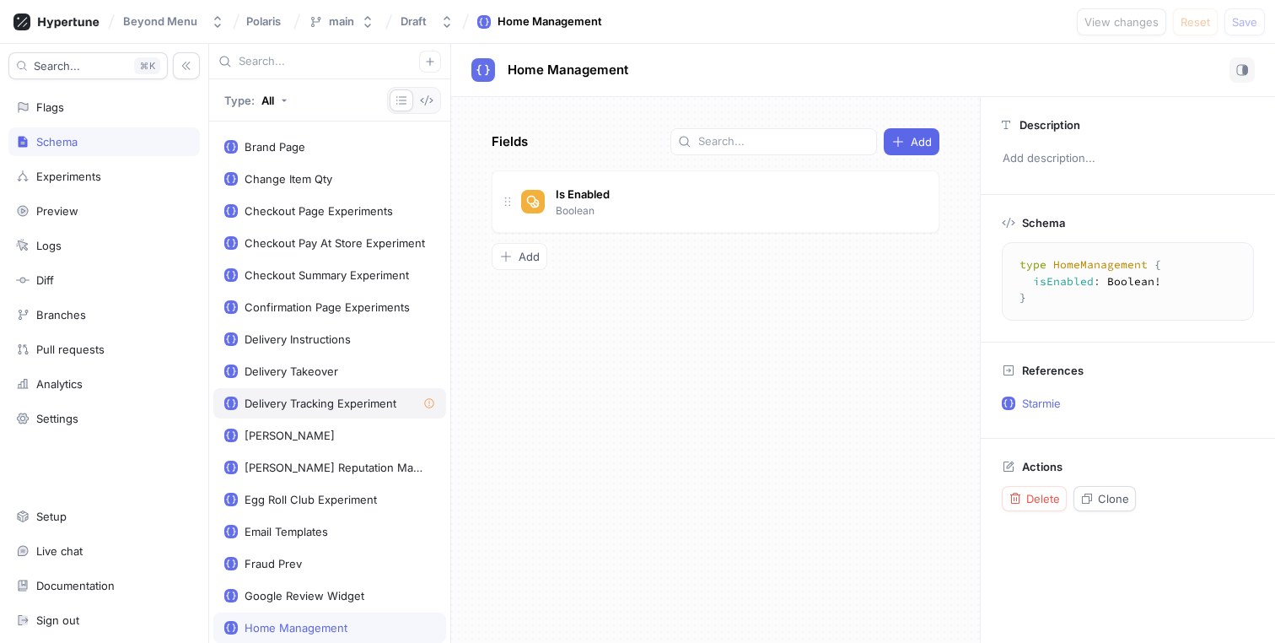
click at [344, 409] on div "Delivery Tracking Experiment" at bounding box center [321, 402] width 152 height 13
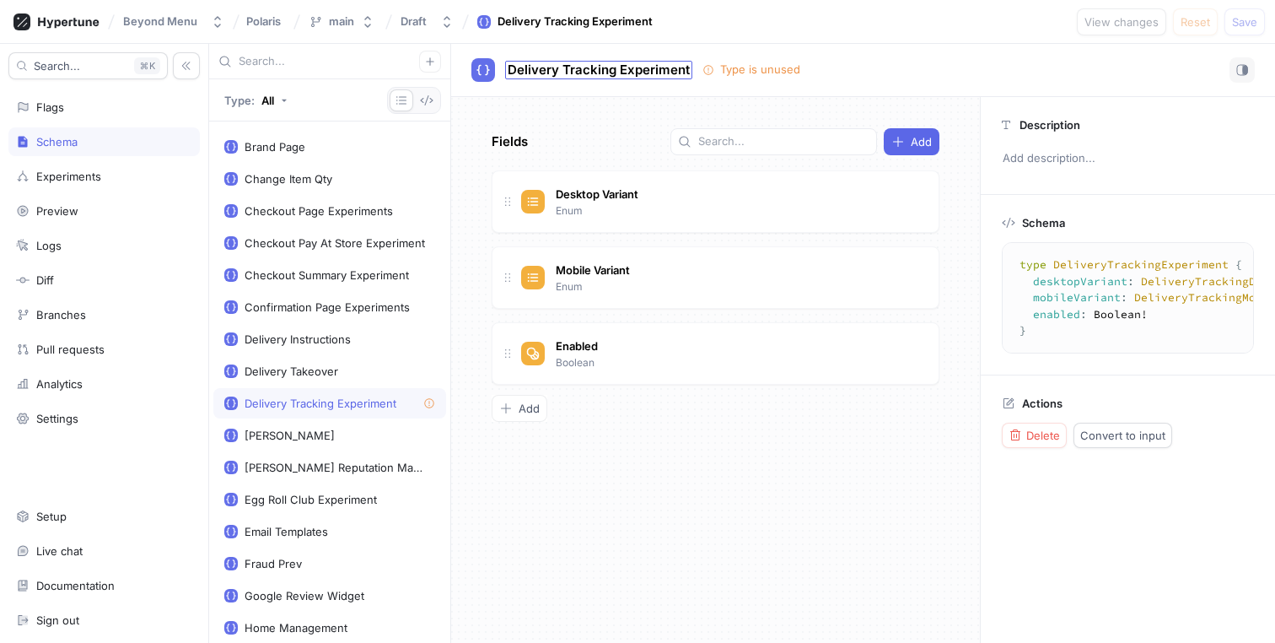
click at [566, 73] on span "Delivery Tracking Experiment" at bounding box center [599, 69] width 182 height 13
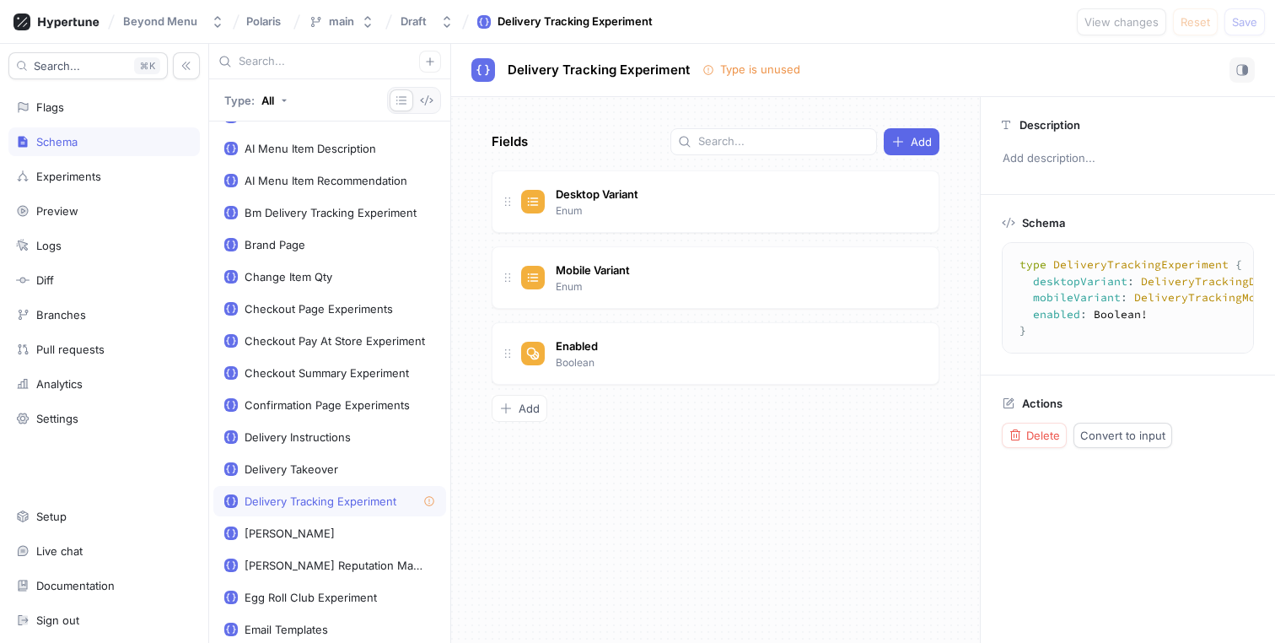
scroll to position [370, 0]
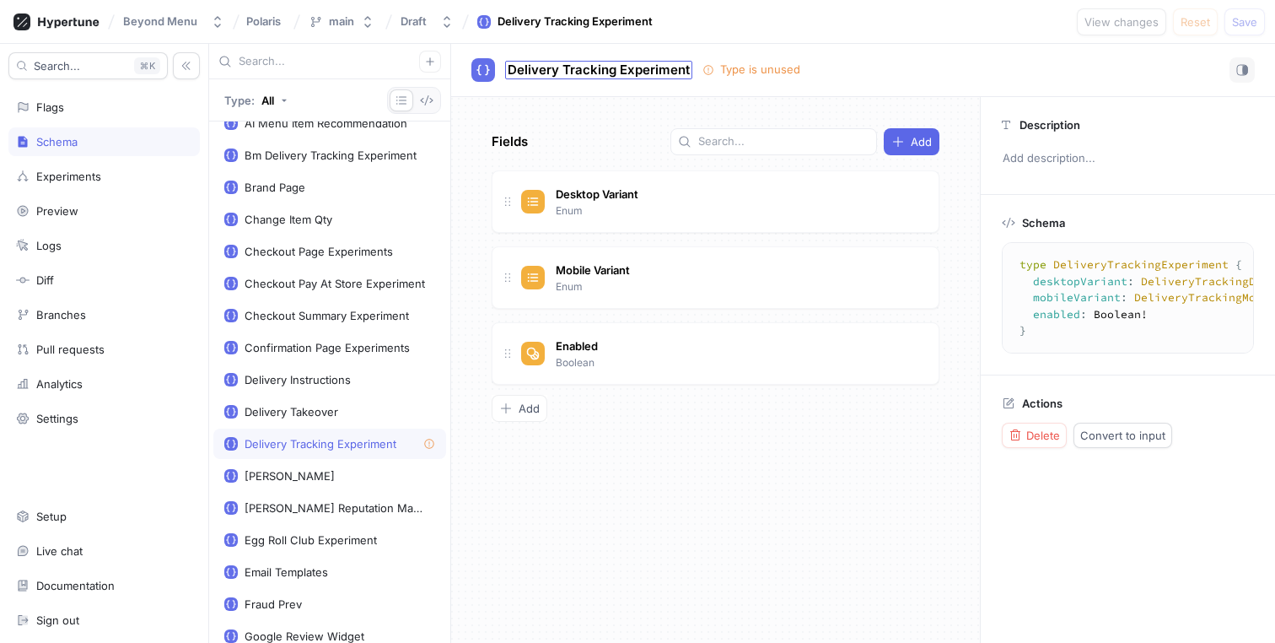
click at [621, 67] on span "Delivery Tracking Experiment" at bounding box center [599, 69] width 182 height 13
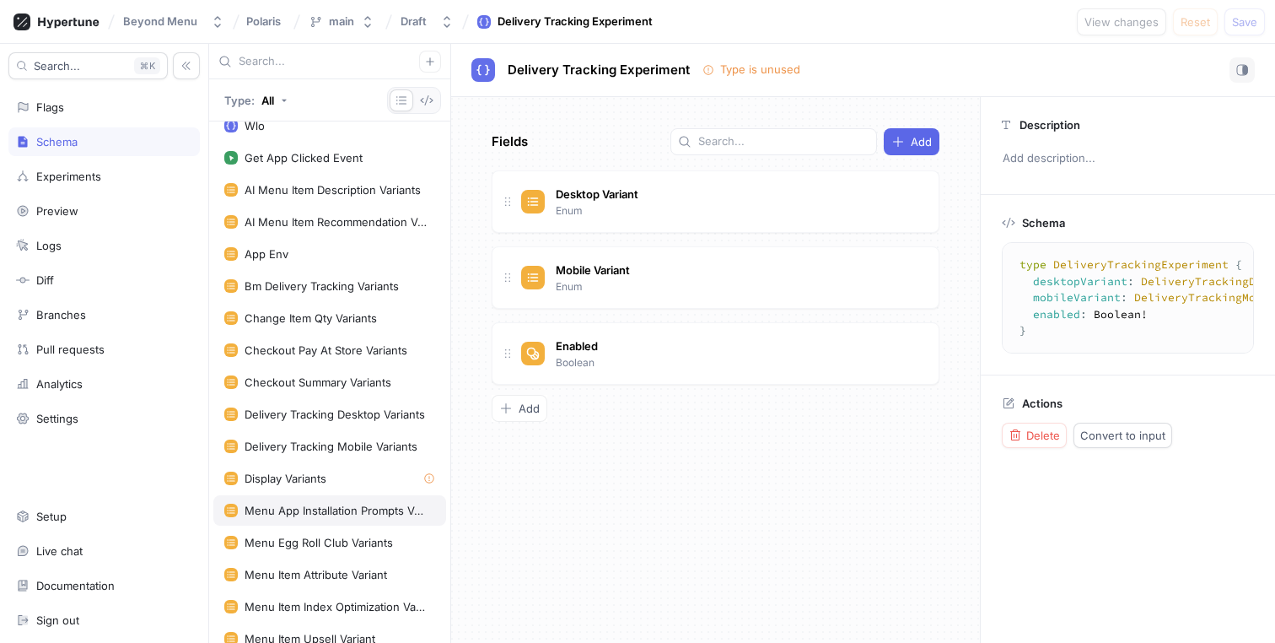
scroll to position [2133, 0]
click at [320, 478] on div "Display Variants" at bounding box center [286, 475] width 82 height 13
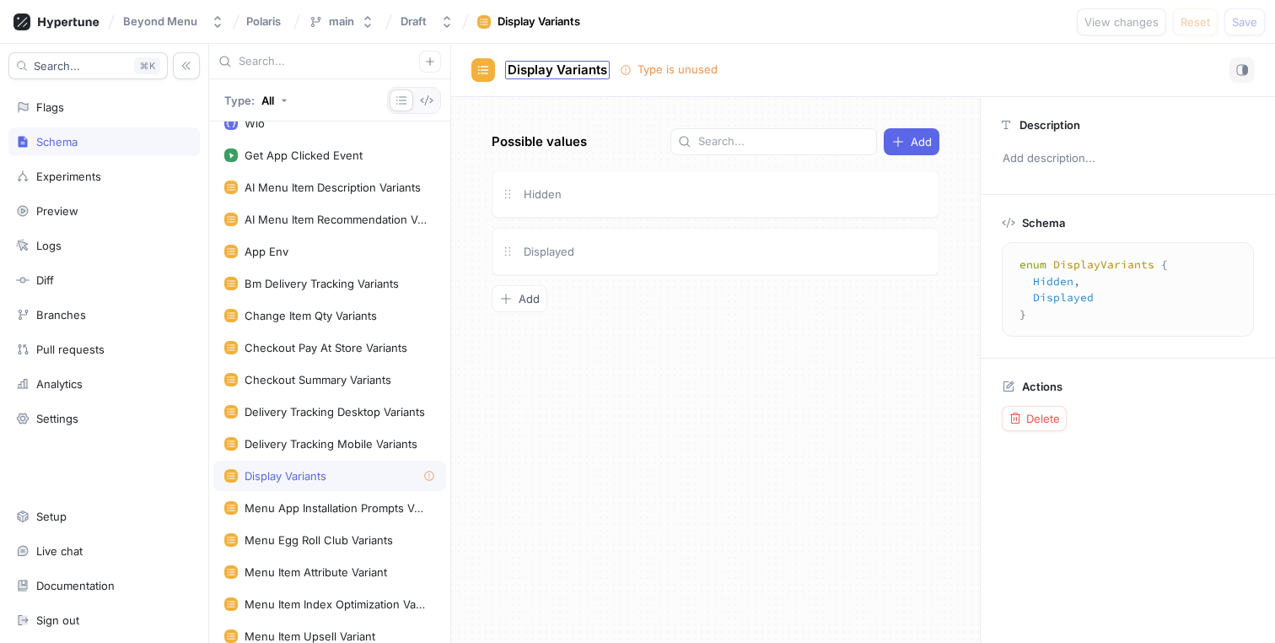
click at [578, 66] on span "Display Variants" at bounding box center [558, 69] width 100 height 13
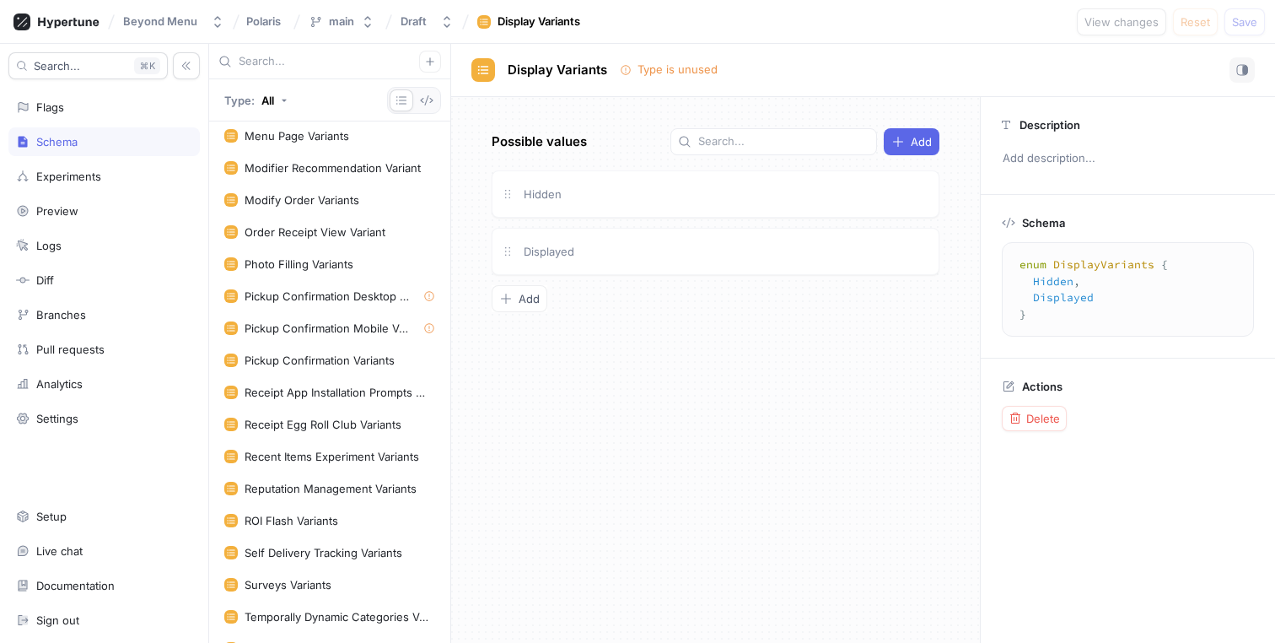
scroll to position [2815, 0]
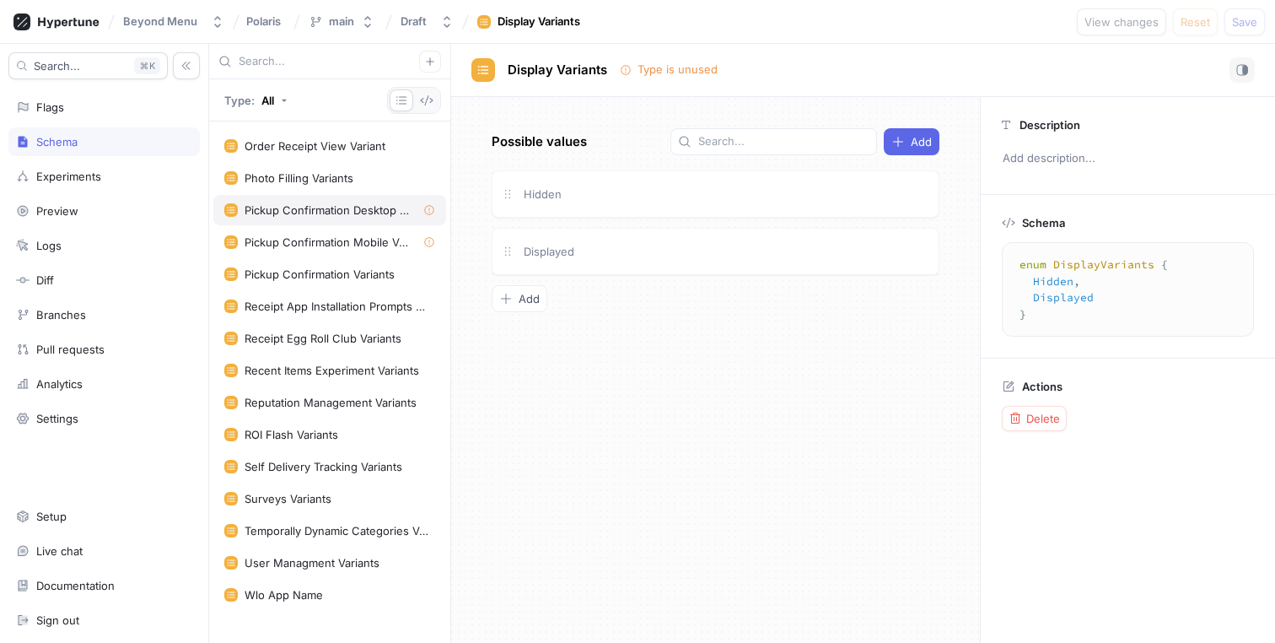
click at [322, 213] on div "Pickup Confirmation Desktop Variants" at bounding box center [327, 209] width 165 height 13
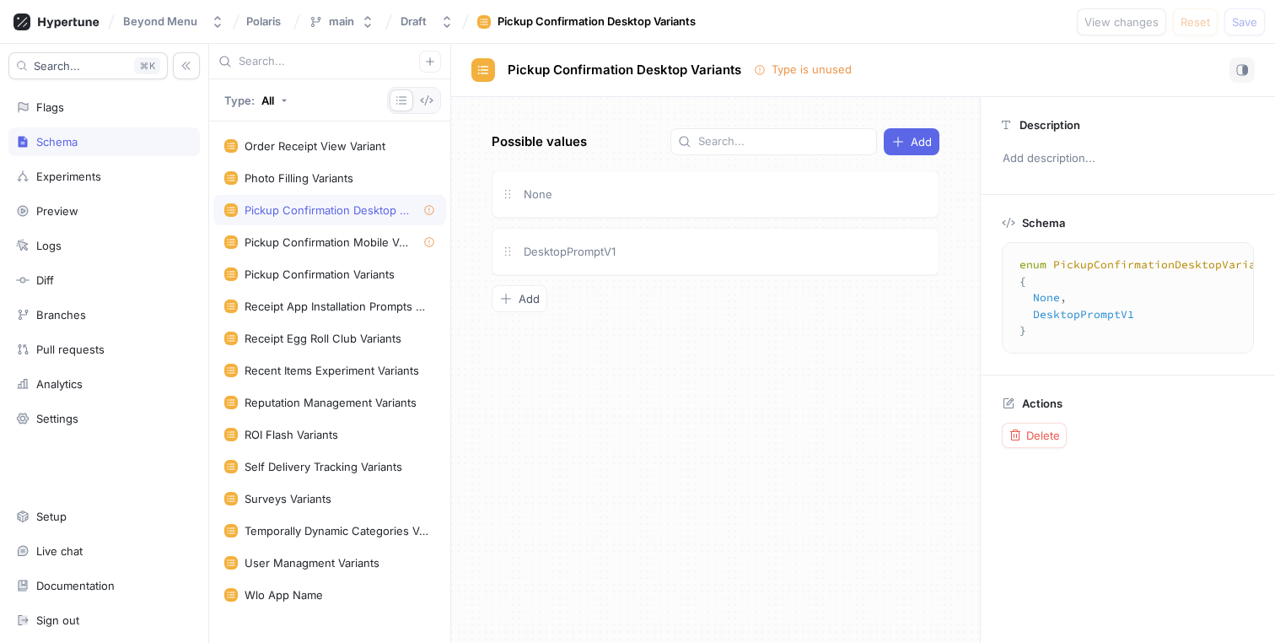
click at [621, 56] on div "Pickup Confirmation Desktop Variants Type is unused" at bounding box center [863, 70] width 824 height 53
click at [608, 74] on span "Pickup Confirmation Desktop Variants" at bounding box center [625, 69] width 234 height 13
click at [302, 250] on div "Pickup Confirmation Mobile Variants" at bounding box center [329, 242] width 233 height 30
type textarea "enum PickupConfirmationMobileVariants { None, MobilePromptV1, MobilePromptV2, M…"
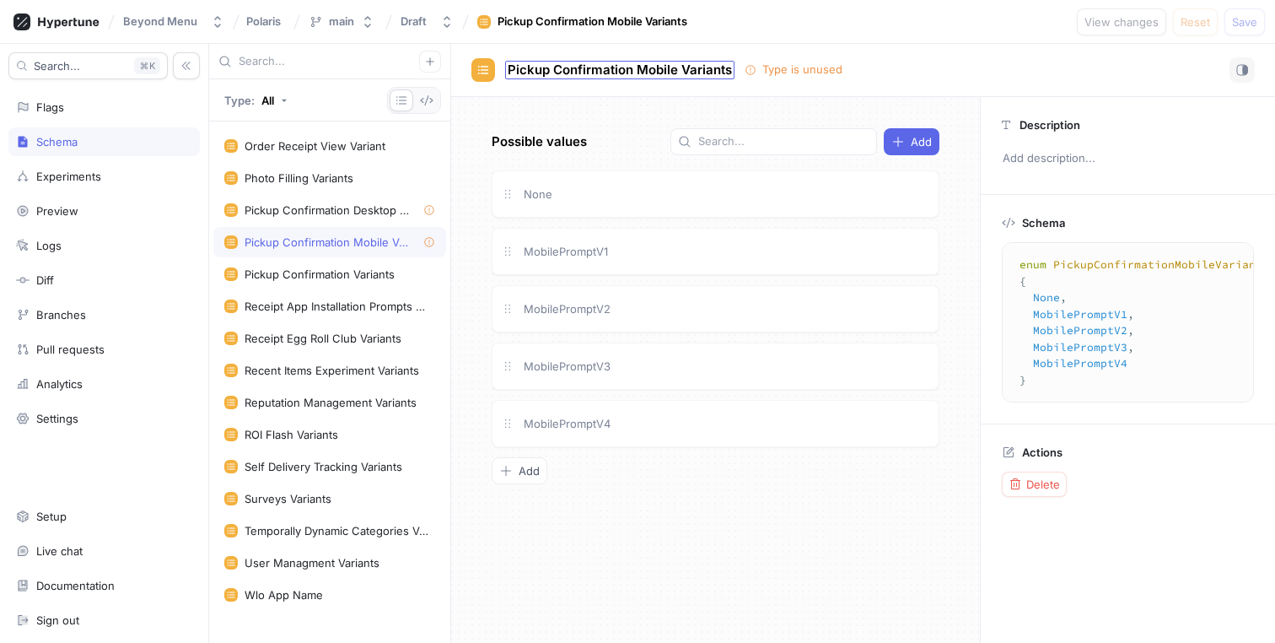
click at [530, 68] on span "Pickup Confirmation Mobile Variants" at bounding box center [620, 69] width 224 height 13
click at [585, 250] on span "MobilePromptV1" at bounding box center [566, 251] width 84 height 13
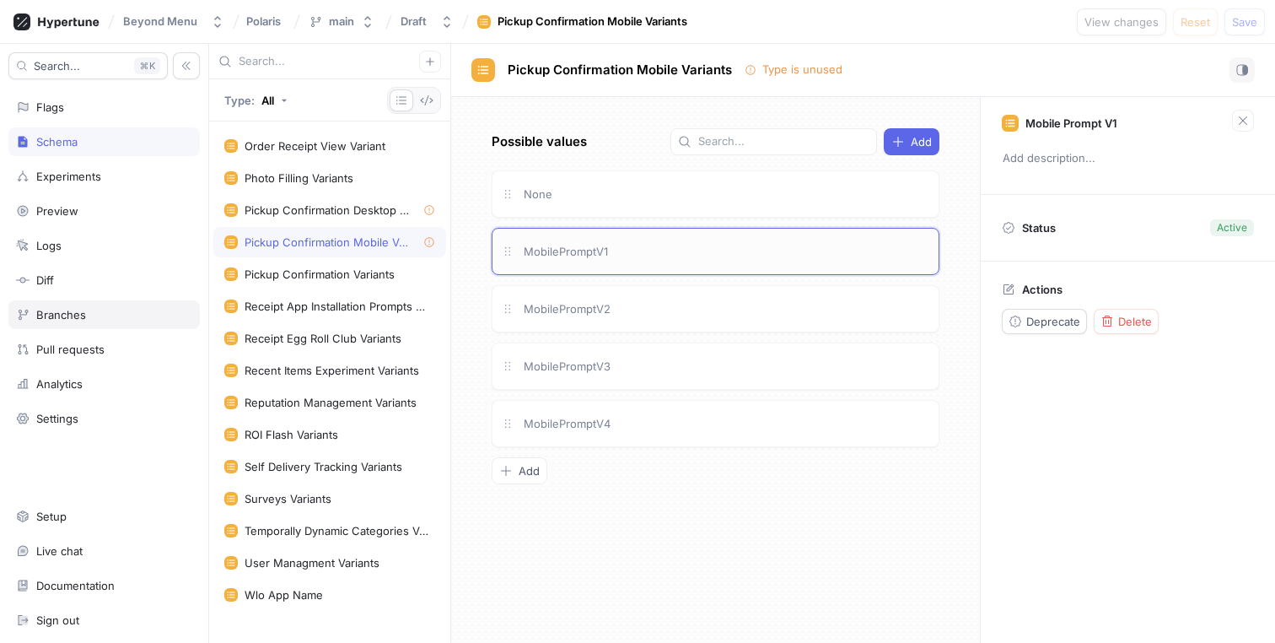
click at [98, 306] on div "Branches" at bounding box center [103, 314] width 191 height 29
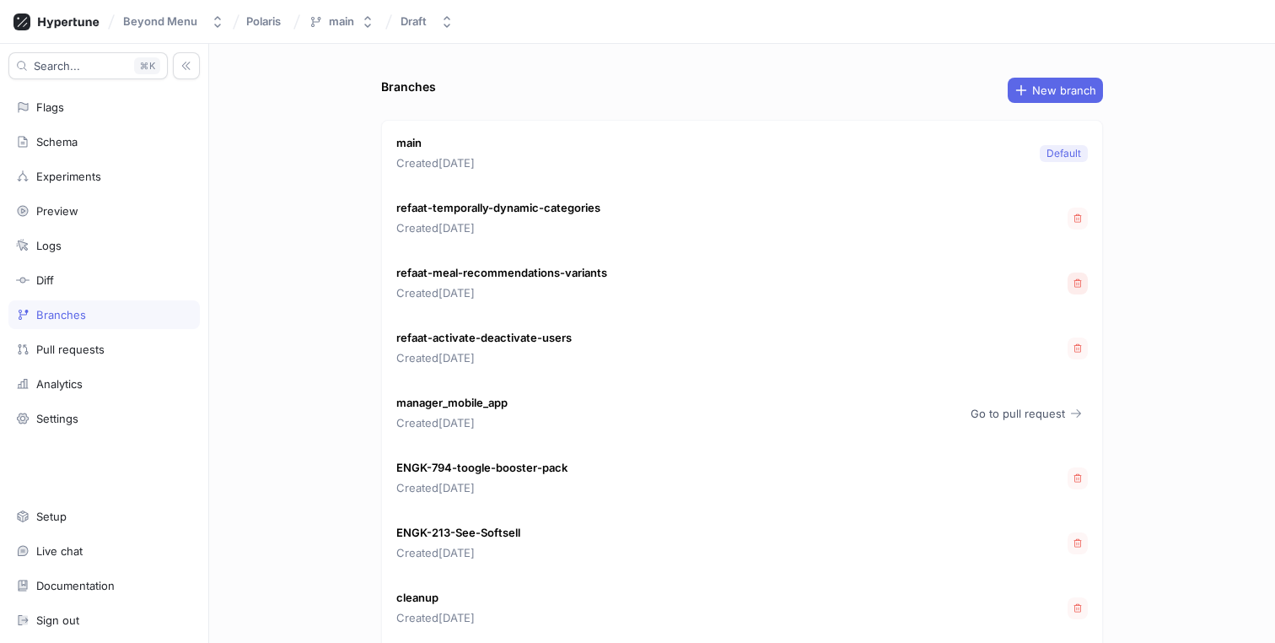
click at [1075, 283] on icon "button" at bounding box center [1078, 283] width 10 height 10
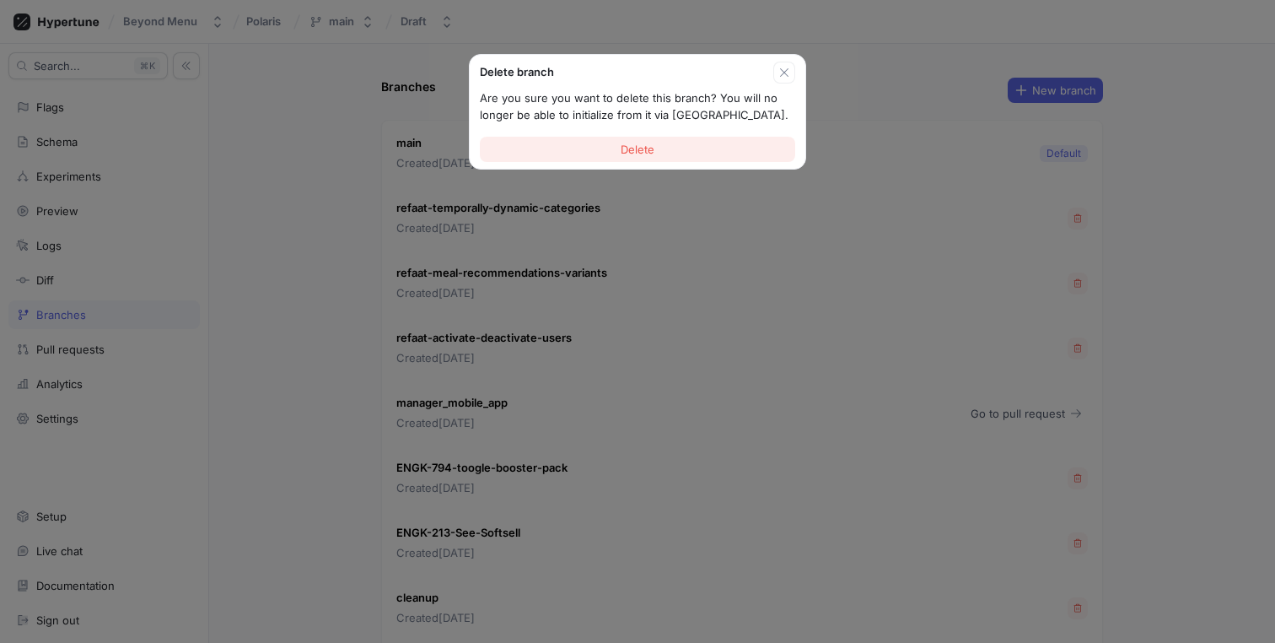
click at [717, 154] on button "Delete" at bounding box center [637, 149] width 315 height 25
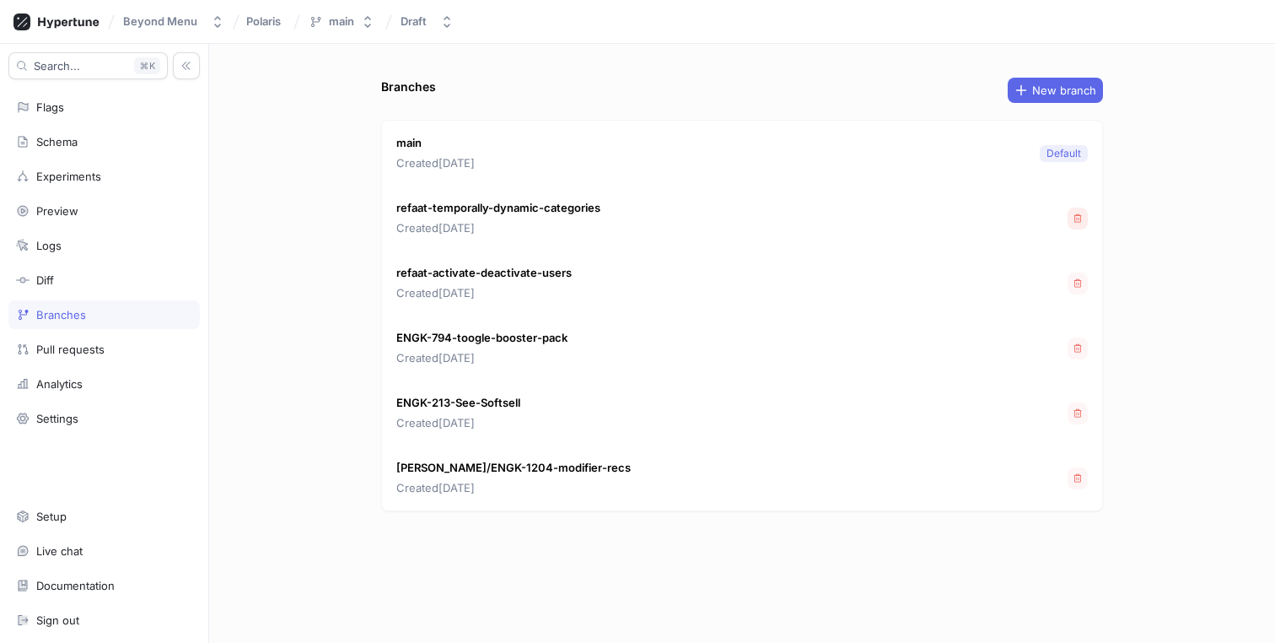
click at [1073, 212] on button "button" at bounding box center [1078, 218] width 20 height 22
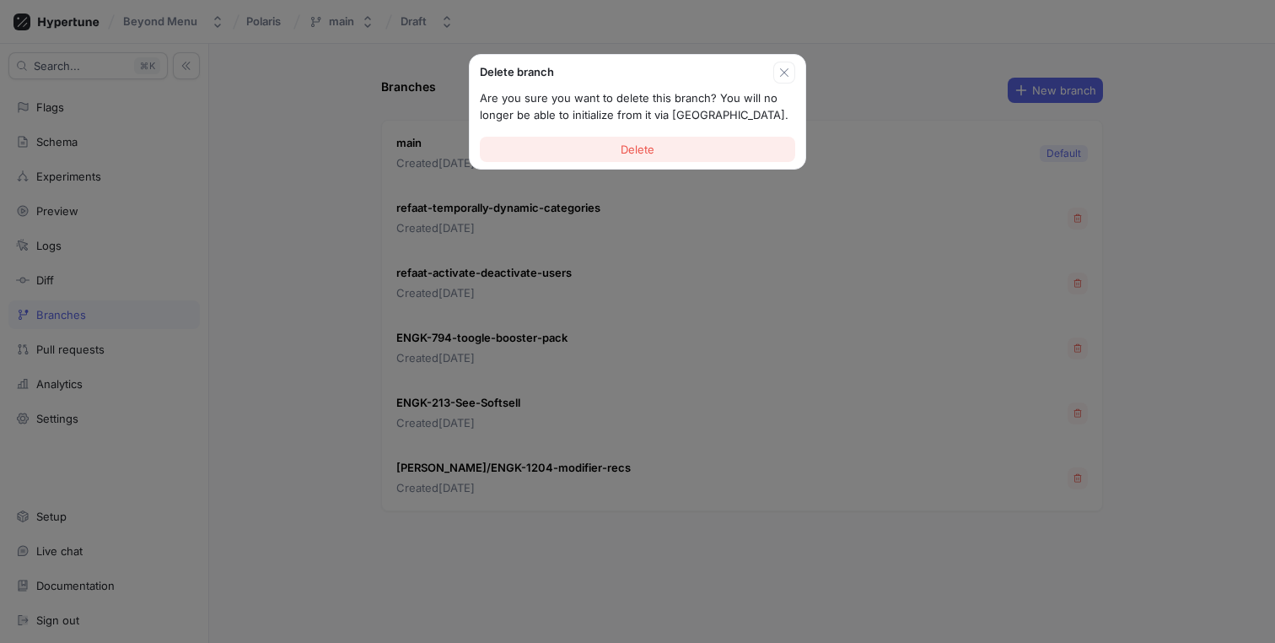
click at [729, 150] on button "Delete" at bounding box center [637, 149] width 315 height 25
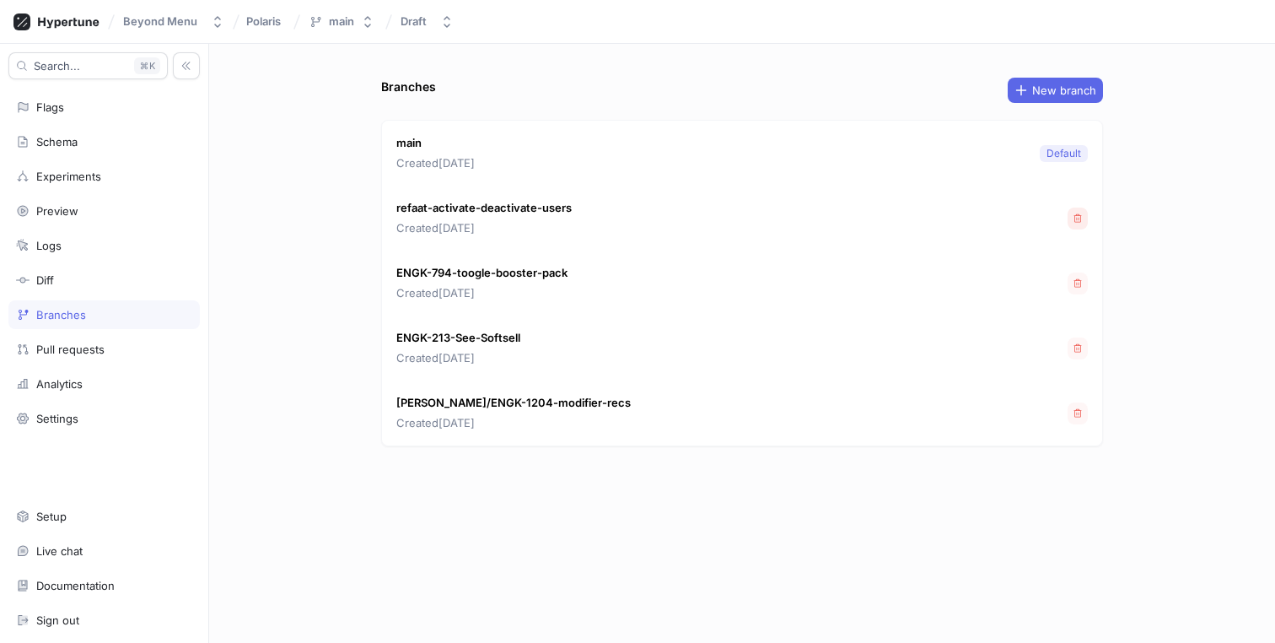
click at [1079, 228] on button "button" at bounding box center [1078, 218] width 20 height 22
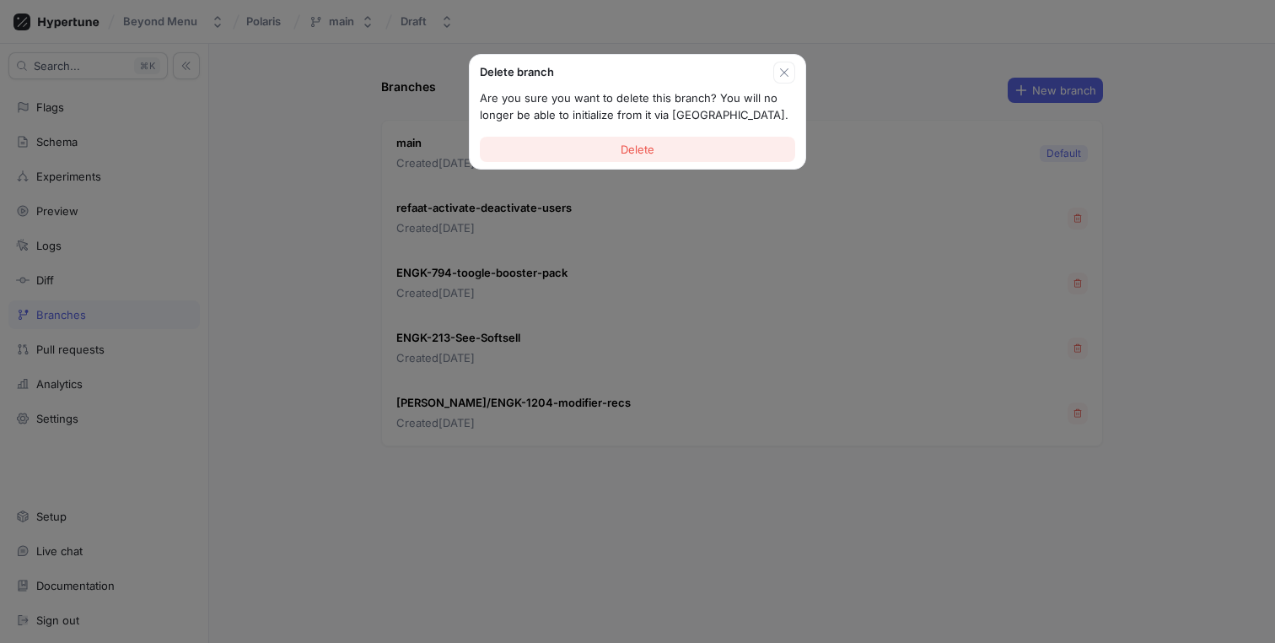
click at [681, 150] on button "Delete" at bounding box center [637, 149] width 315 height 25
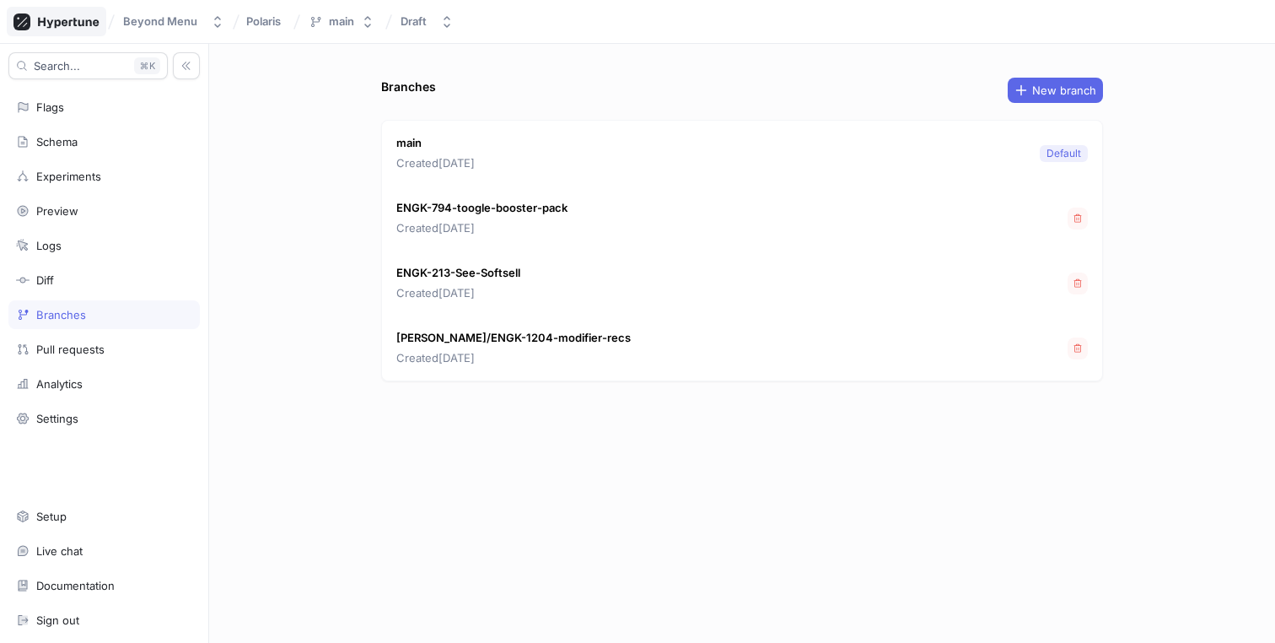
click at [46, 19] on icon at bounding box center [56, 21] width 86 height 17
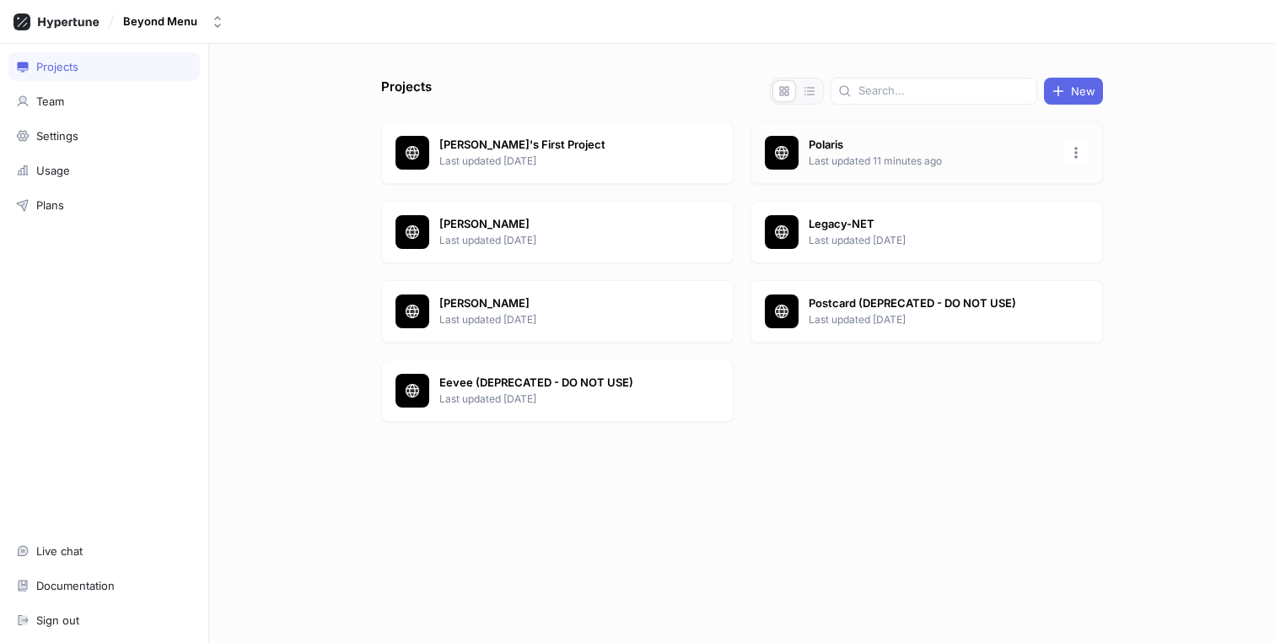
click at [979, 171] on div "Polaris Last updated 11 minutes ago" at bounding box center [927, 152] width 352 height 62
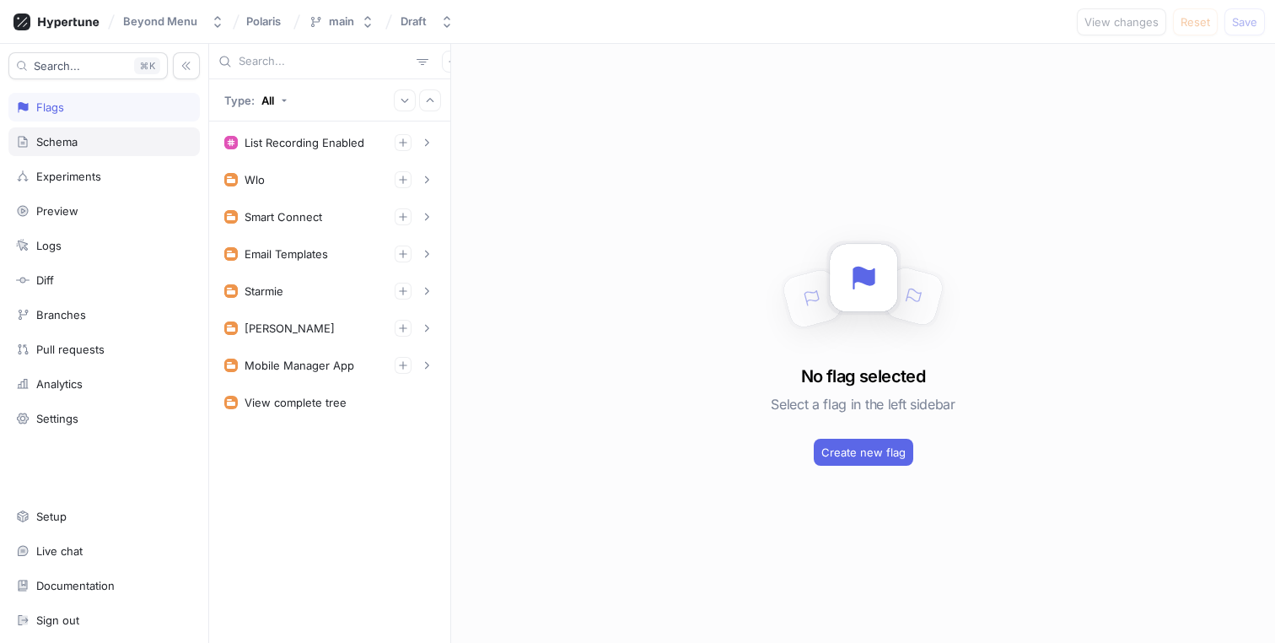
click at [143, 144] on div "Schema" at bounding box center [104, 141] width 176 height 13
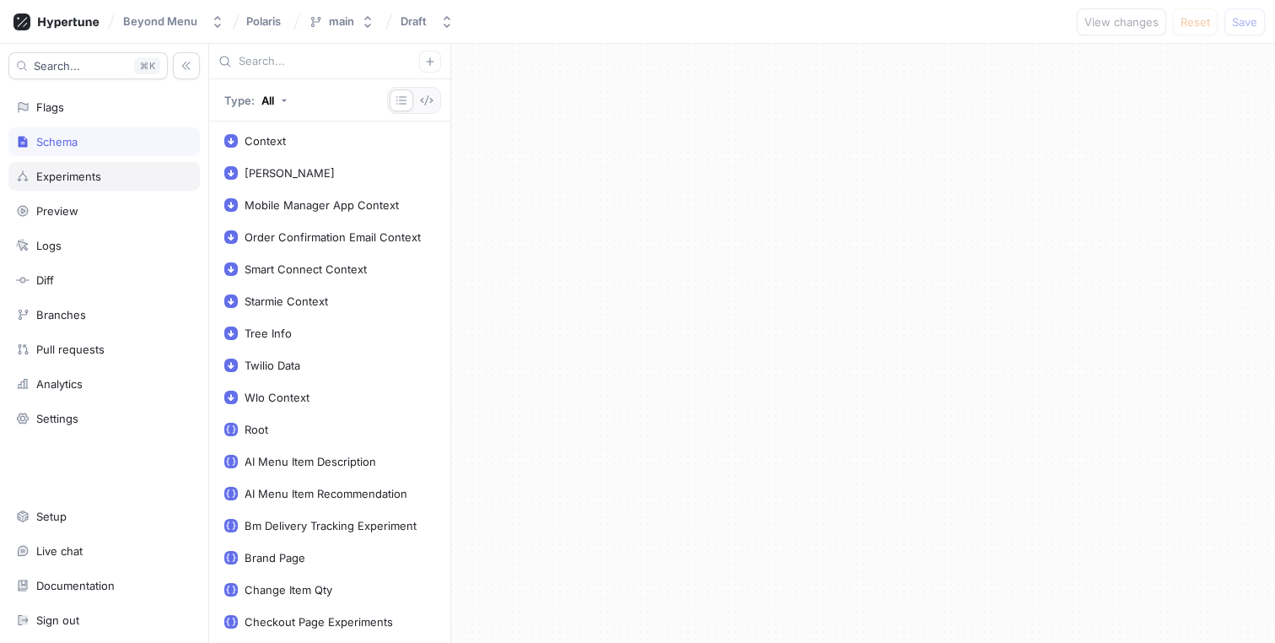
click at [131, 172] on div "Experiments" at bounding box center [104, 175] width 176 height 13
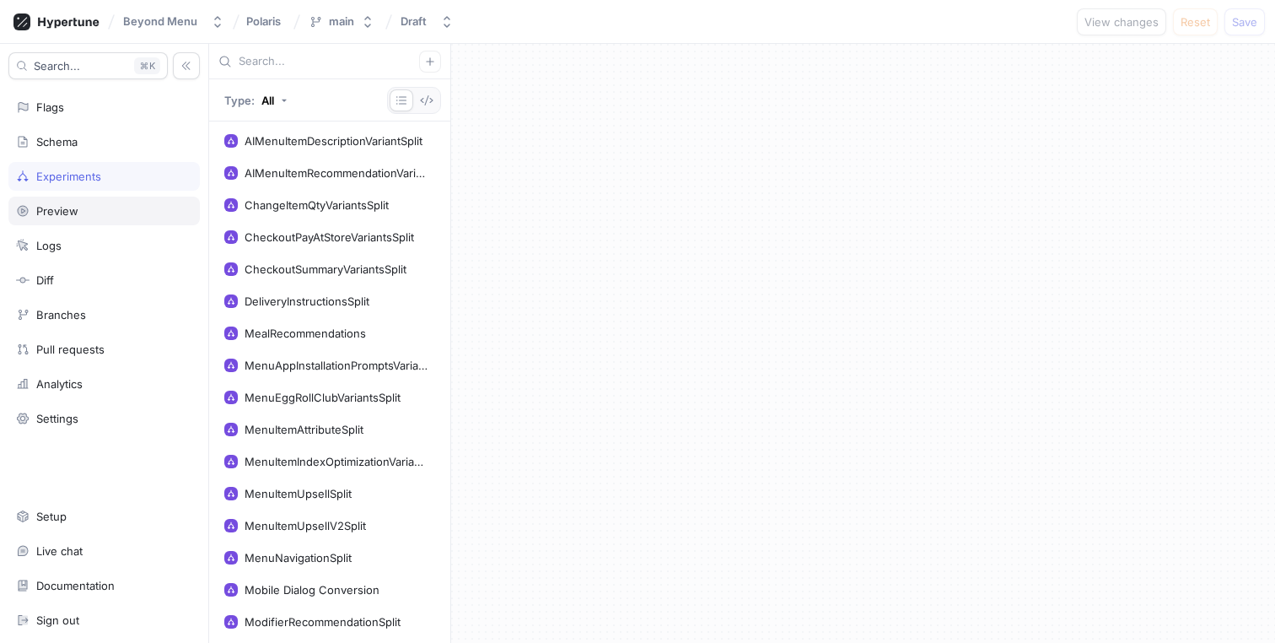
click at [96, 214] on div "Preview" at bounding box center [104, 210] width 176 height 13
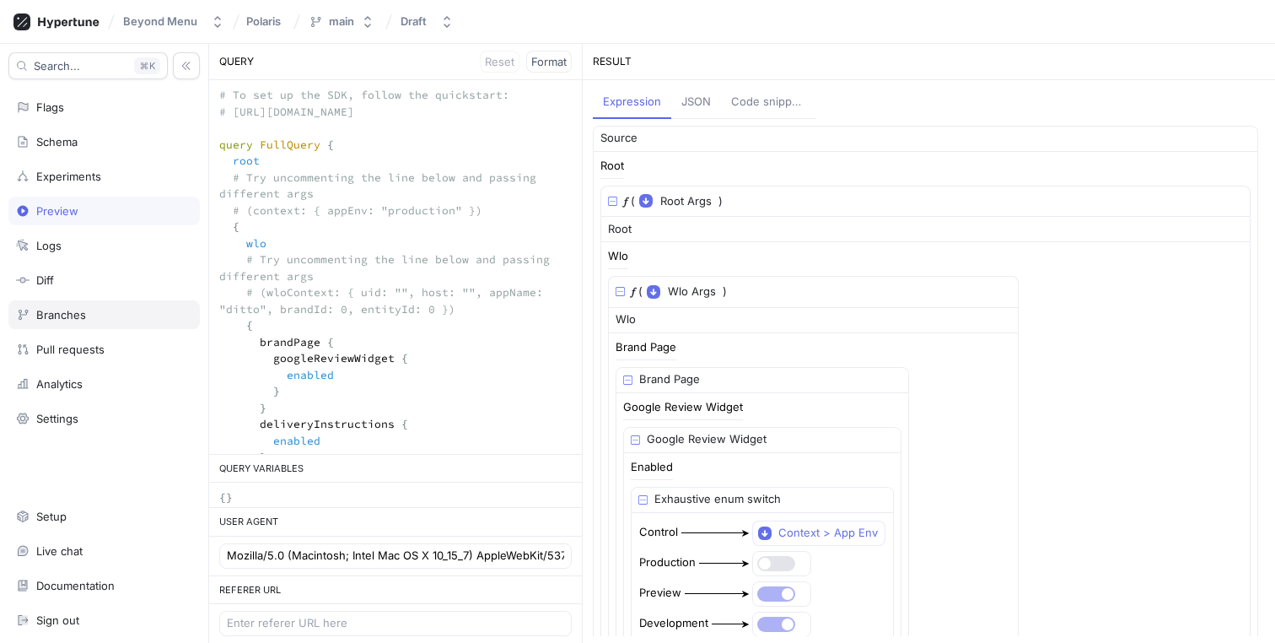
click at [84, 305] on div "Branches" at bounding box center [103, 314] width 191 height 29
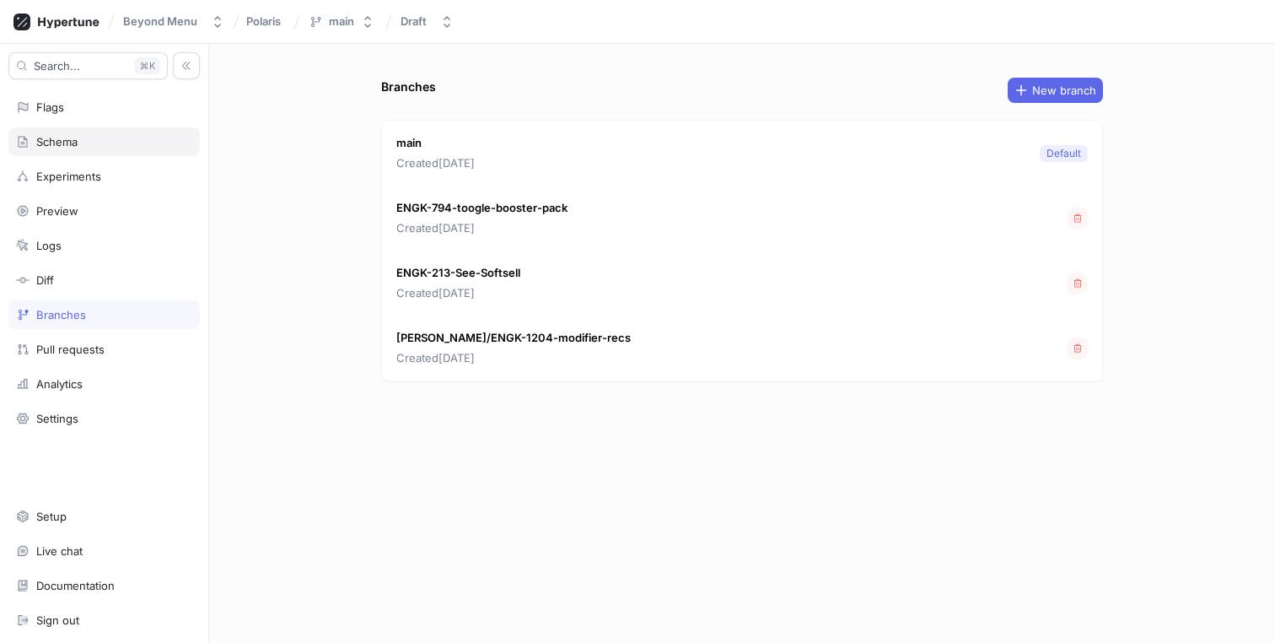
click at [123, 151] on div "Schema" at bounding box center [103, 141] width 191 height 29
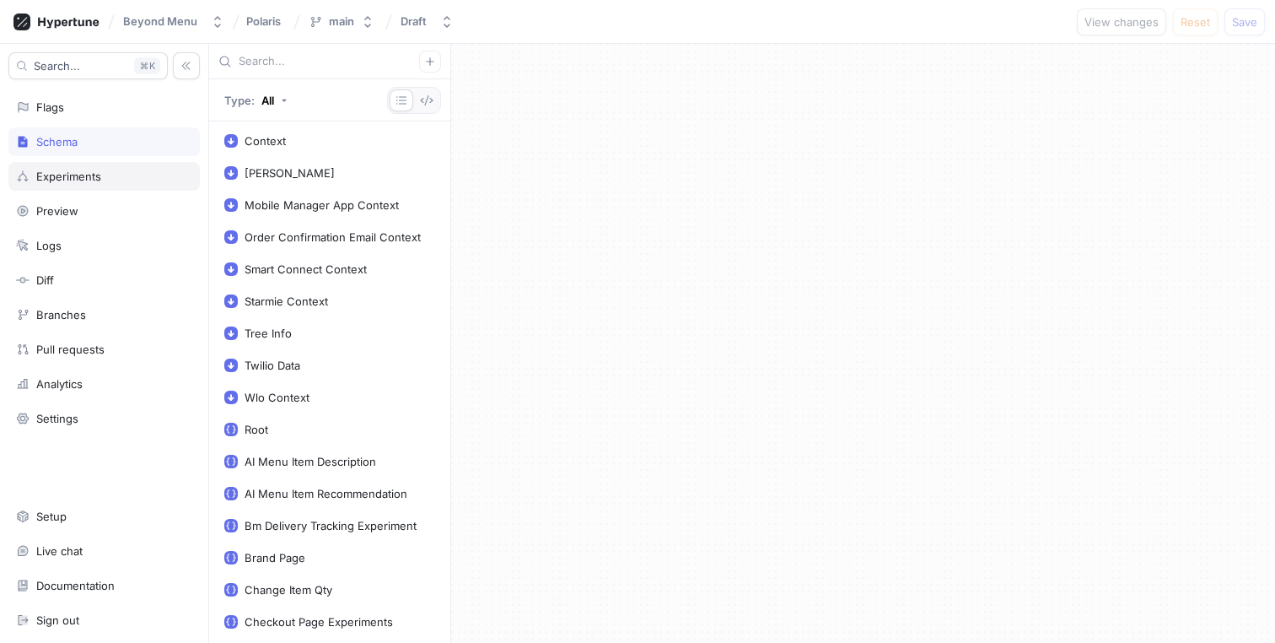
click at [108, 175] on div "Experiments" at bounding box center [104, 175] width 176 height 13
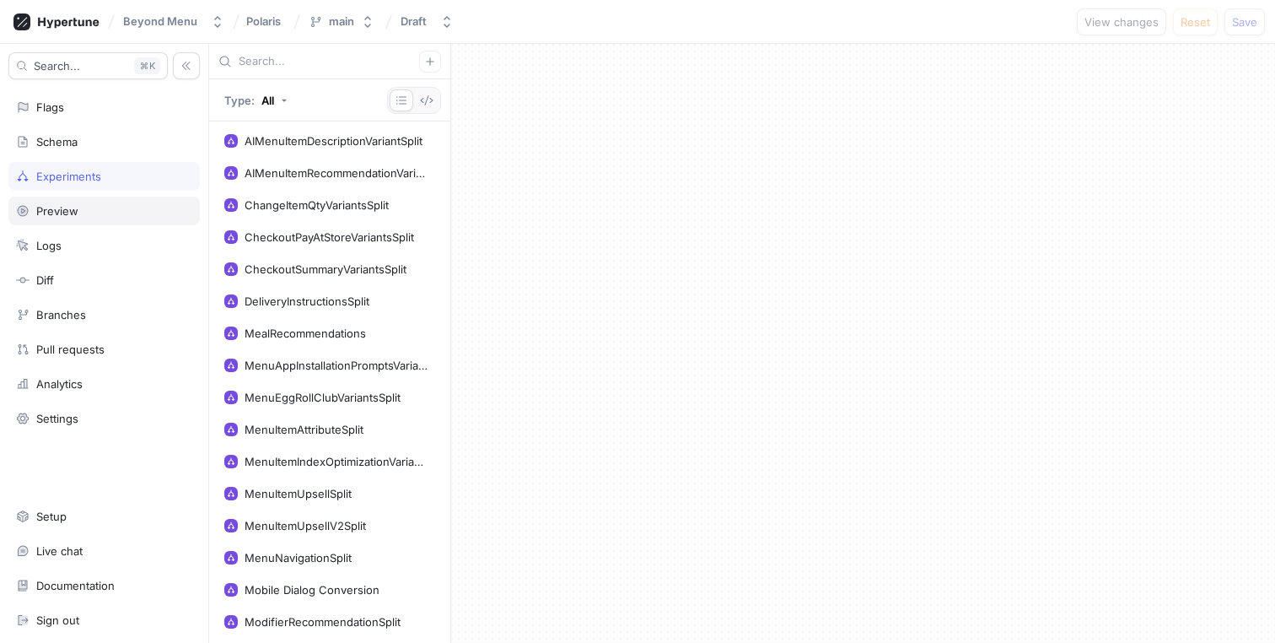
click at [113, 220] on div "Preview" at bounding box center [103, 210] width 191 height 29
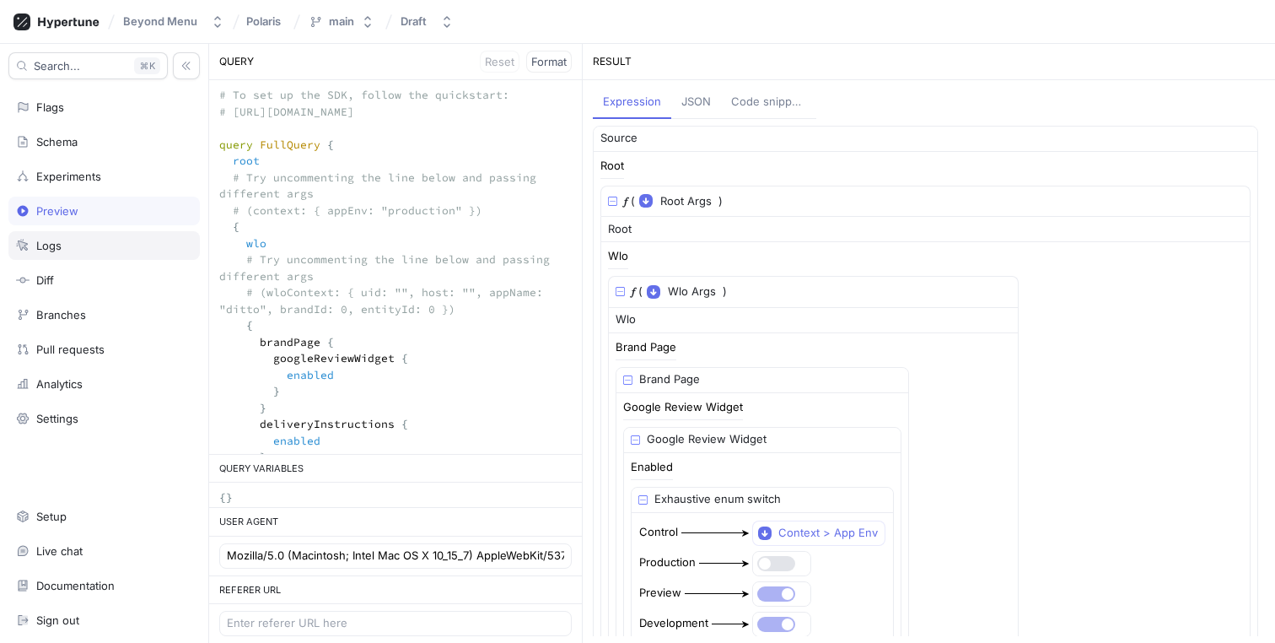
click at [96, 244] on div "Logs" at bounding box center [104, 245] width 176 height 13
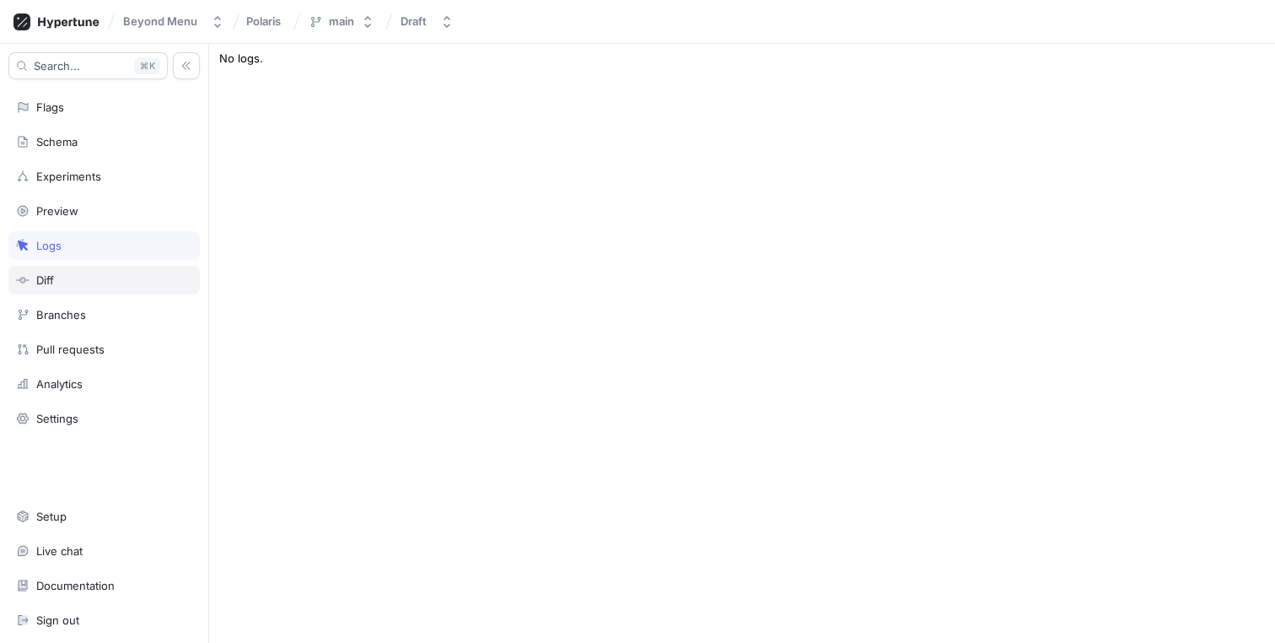
click at [85, 270] on div "Diff" at bounding box center [103, 280] width 191 height 29
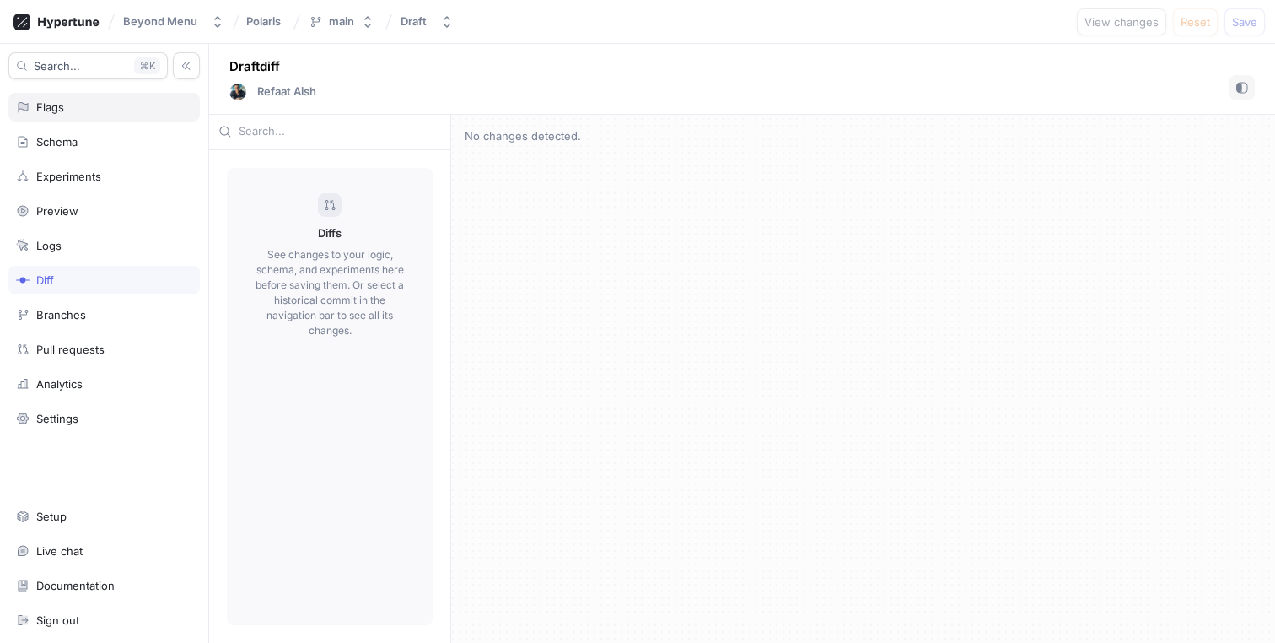
click at [84, 320] on div "Branches" at bounding box center [61, 314] width 50 height 13
click at [69, 14] on icon at bounding box center [56, 21] width 86 height 17
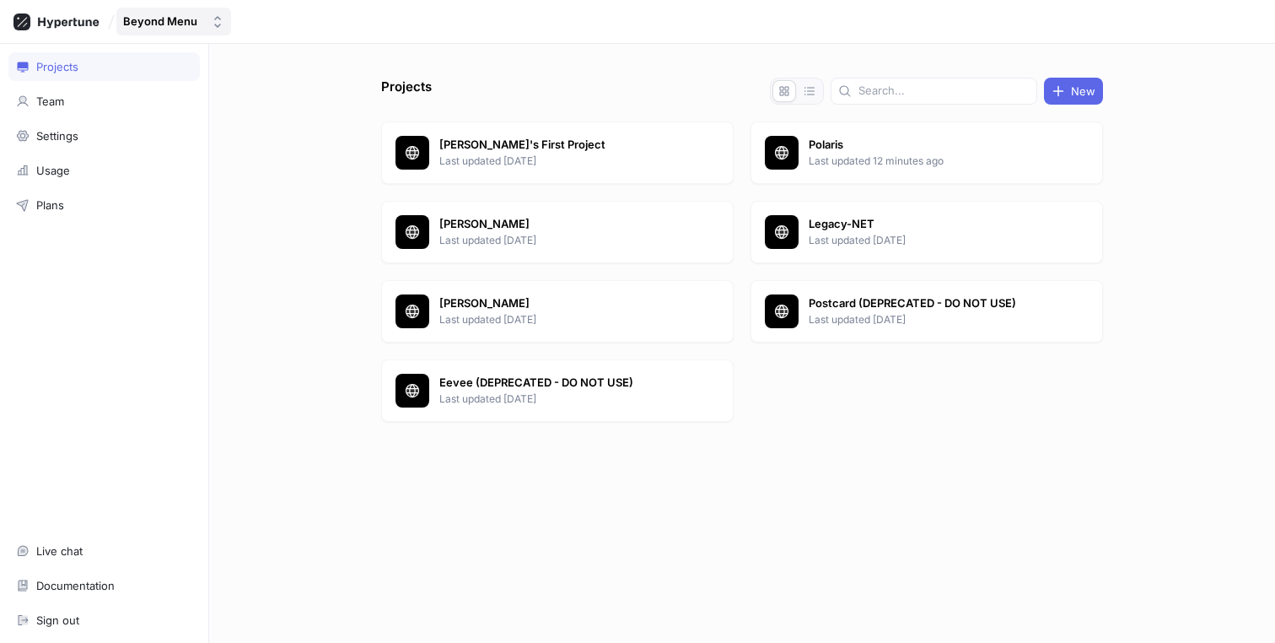
click at [130, 13] on button "Beyond Menu" at bounding box center [173, 22] width 115 height 28
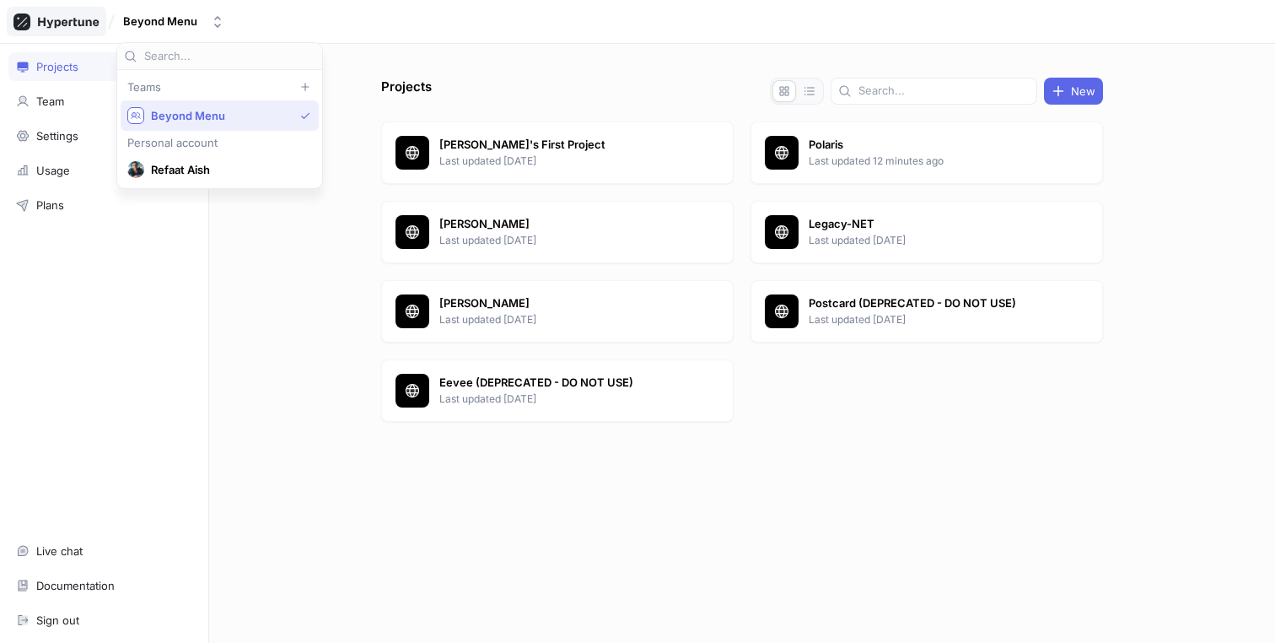
click at [29, 19] on rect at bounding box center [21, 21] width 17 height 17
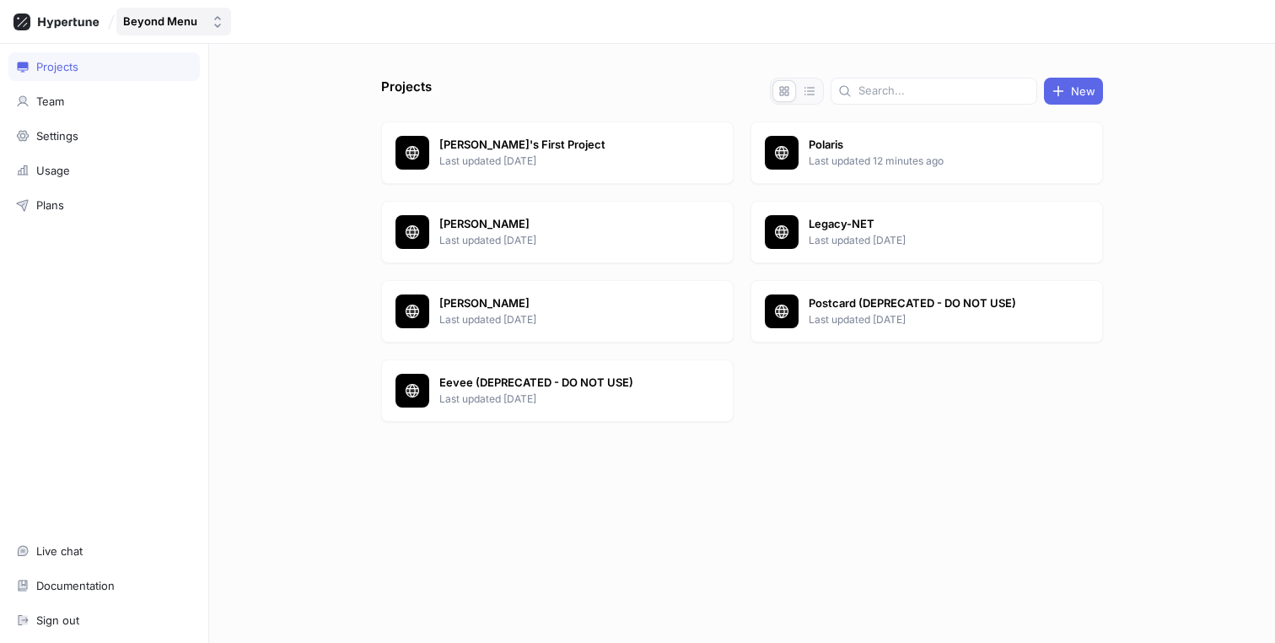
click at [134, 27] on div "Beyond Menu" at bounding box center [160, 21] width 74 height 14
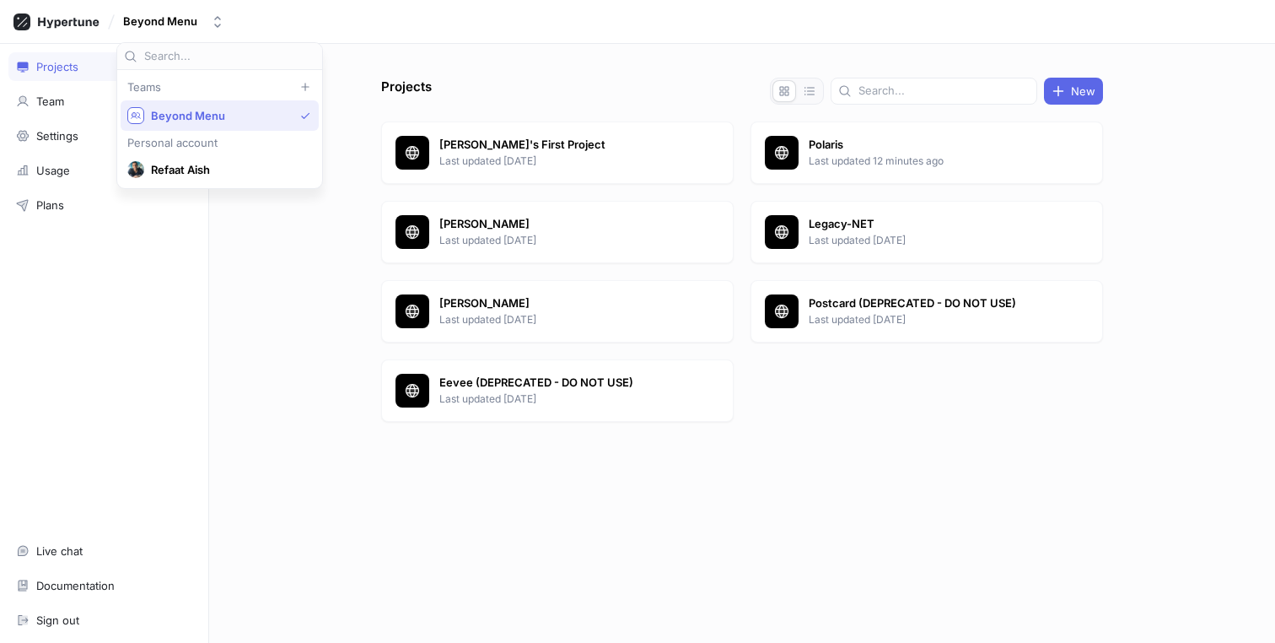
click at [386, 51] on div "Projects New Mieszko's First Project Last updated 2 years ago Polaris Last upda…" at bounding box center [742, 343] width 1066 height 599
click at [907, 167] on p "Last updated 12 minutes ago" at bounding box center [931, 160] width 245 height 15
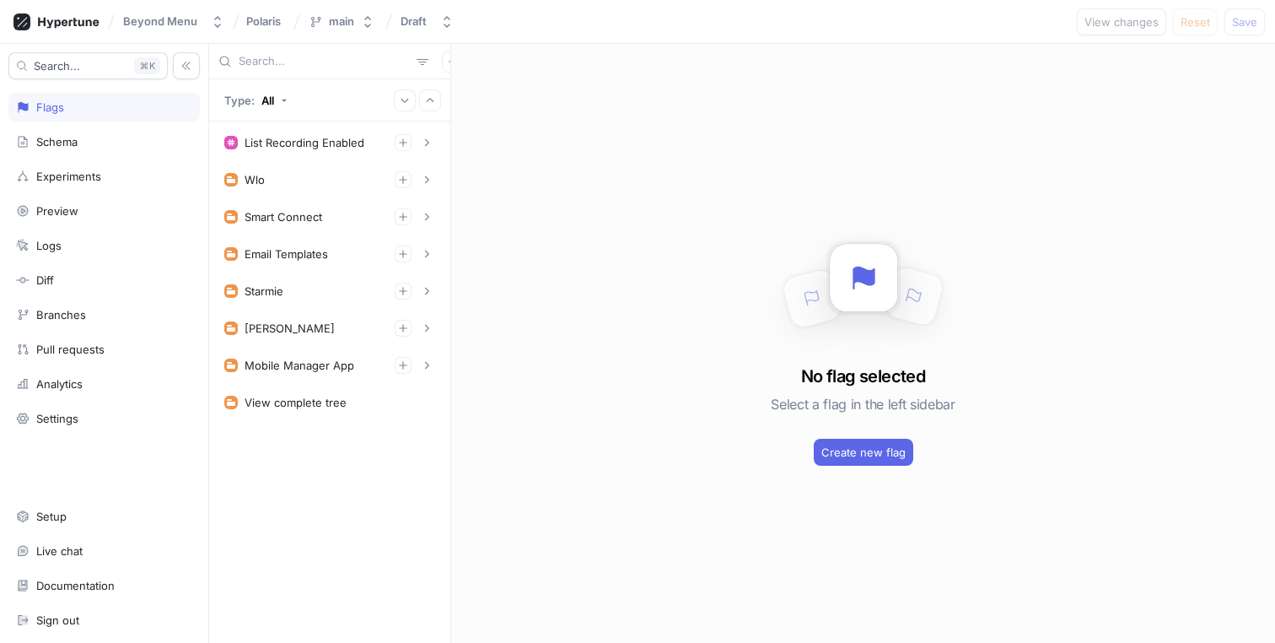
click at [290, 69] on div at bounding box center [329, 61] width 241 height 35
click at [293, 63] on input "text" at bounding box center [324, 61] width 171 height 17
paste input "PickupConfirmationVariants"
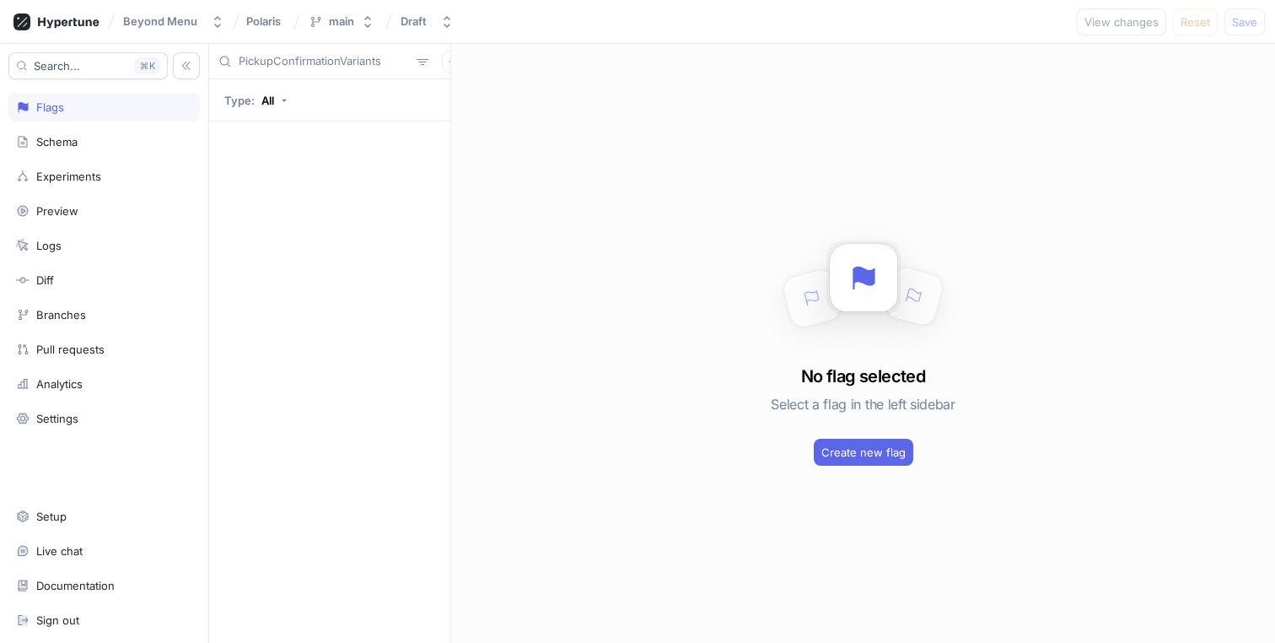
paste input "SweepstakesPromptV1"
click at [331, 256] on div "Variant" at bounding box center [367, 249] width 157 height 34
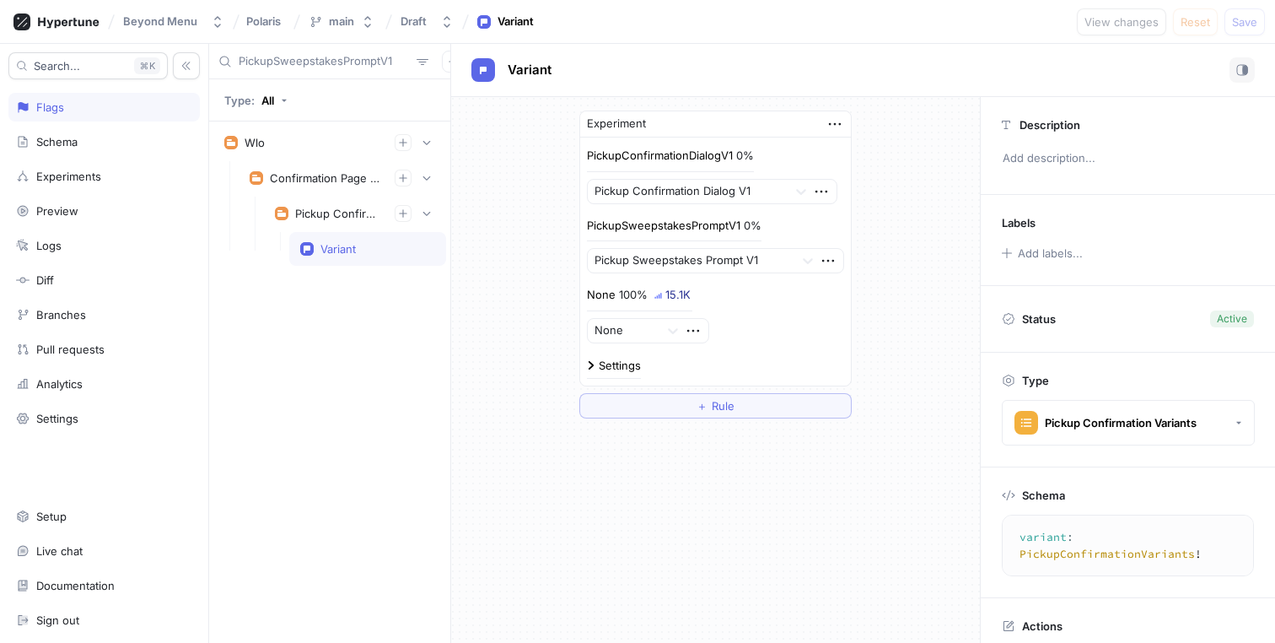
click at [288, 66] on input "PickupSweepstakesPromptV1" at bounding box center [324, 61] width 171 height 17
paste input "ConfirmationVariants"
type input "PickupConfirmationVariants"
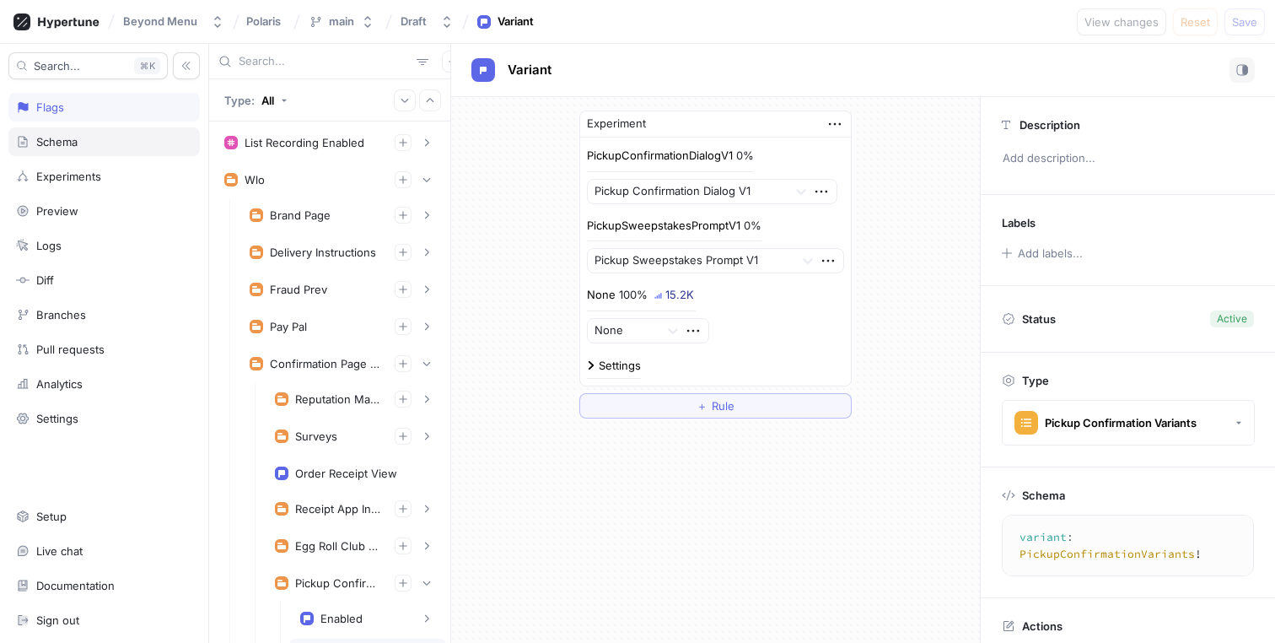
click at [80, 143] on div "Schema" at bounding box center [104, 141] width 176 height 13
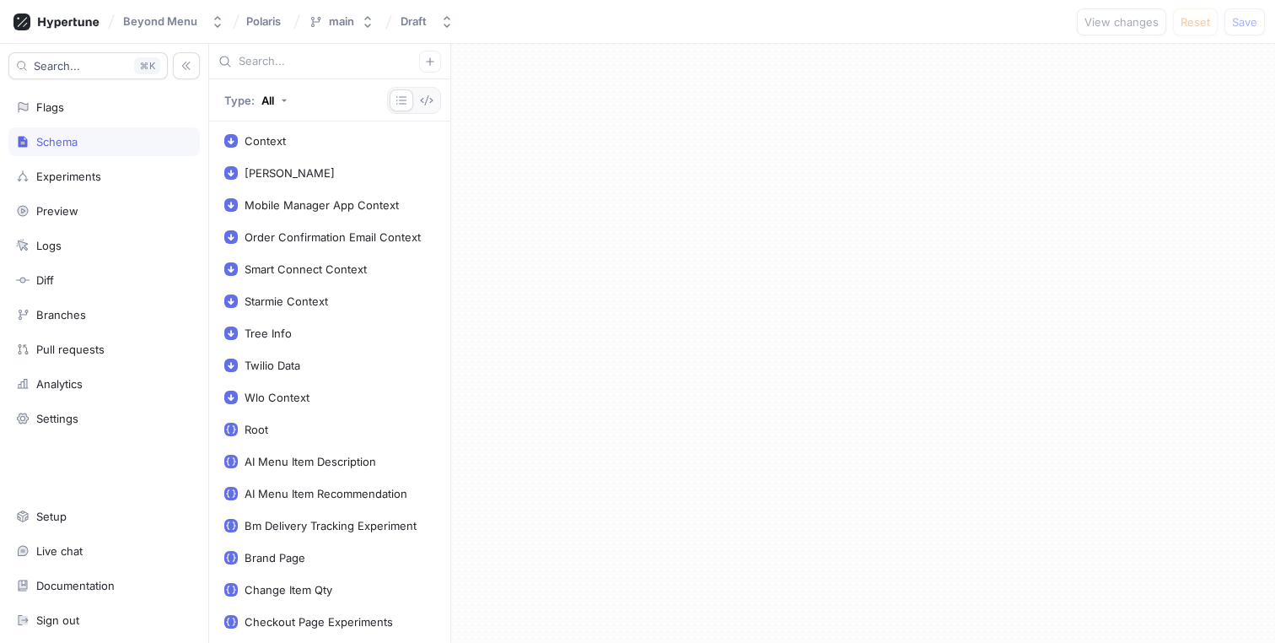
click at [283, 61] on input "text" at bounding box center [329, 61] width 180 height 17
paste input "PickupConfirmationVariants"
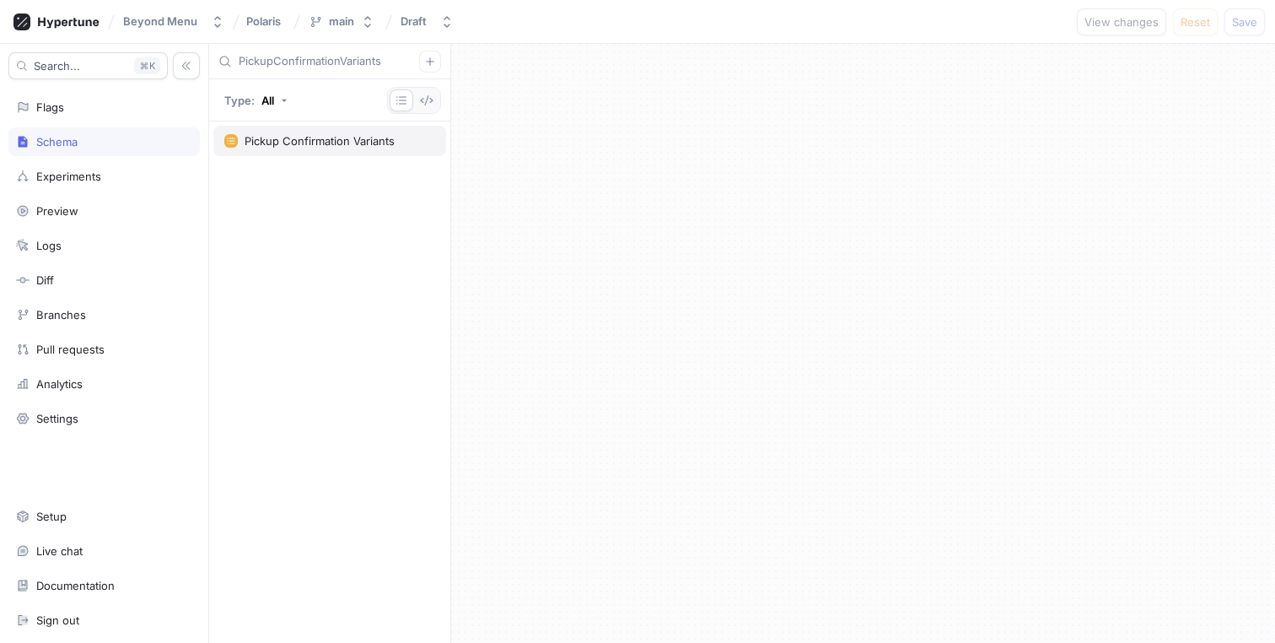
type input "PickupConfirmationVariants"
click at [259, 146] on div "Pickup Confirmation Variants" at bounding box center [320, 140] width 150 height 13
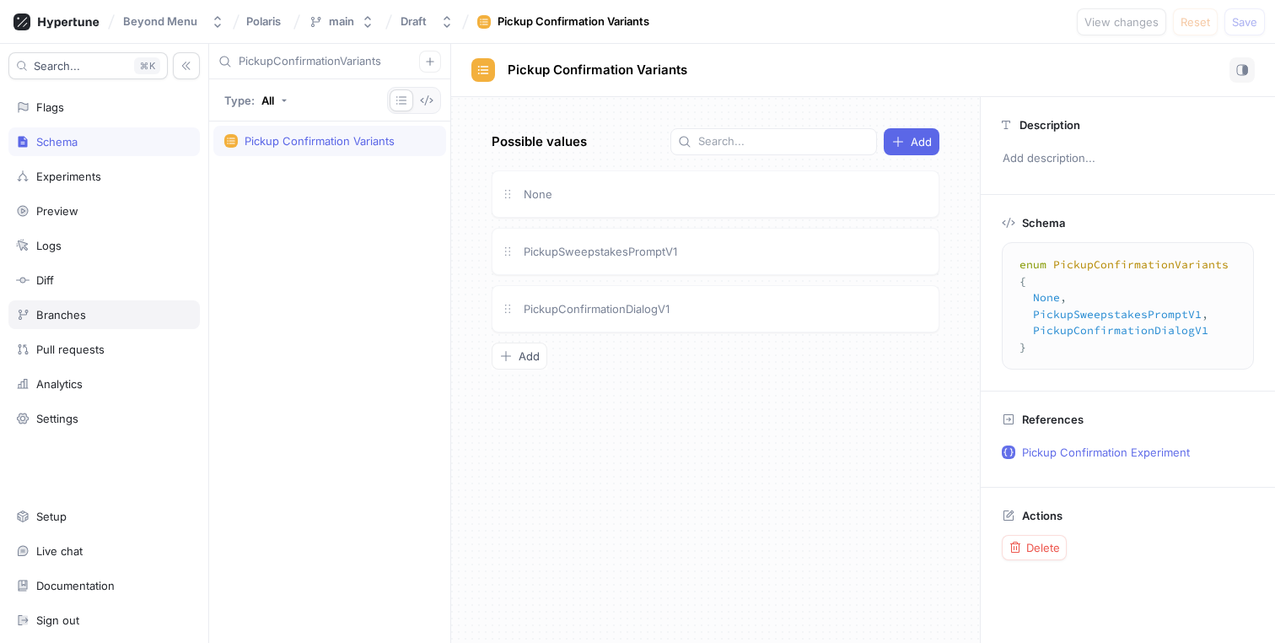
click at [56, 313] on div "Branches" at bounding box center [61, 314] width 50 height 13
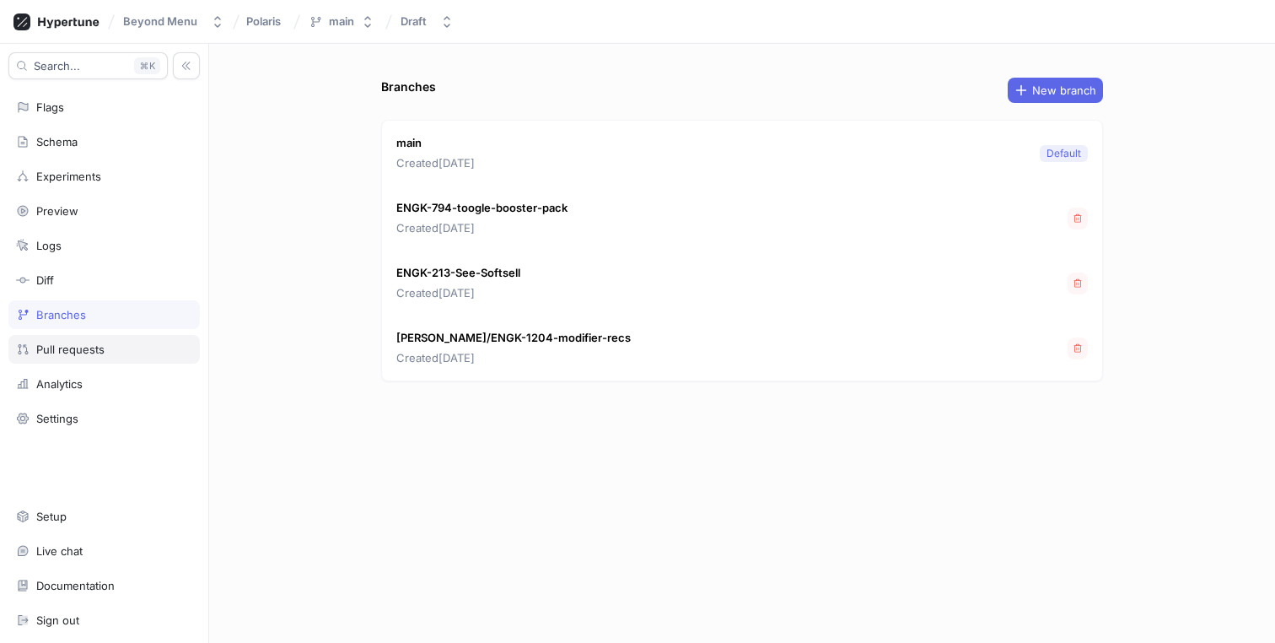
click at [64, 347] on div "Pull requests" at bounding box center [70, 348] width 68 height 13
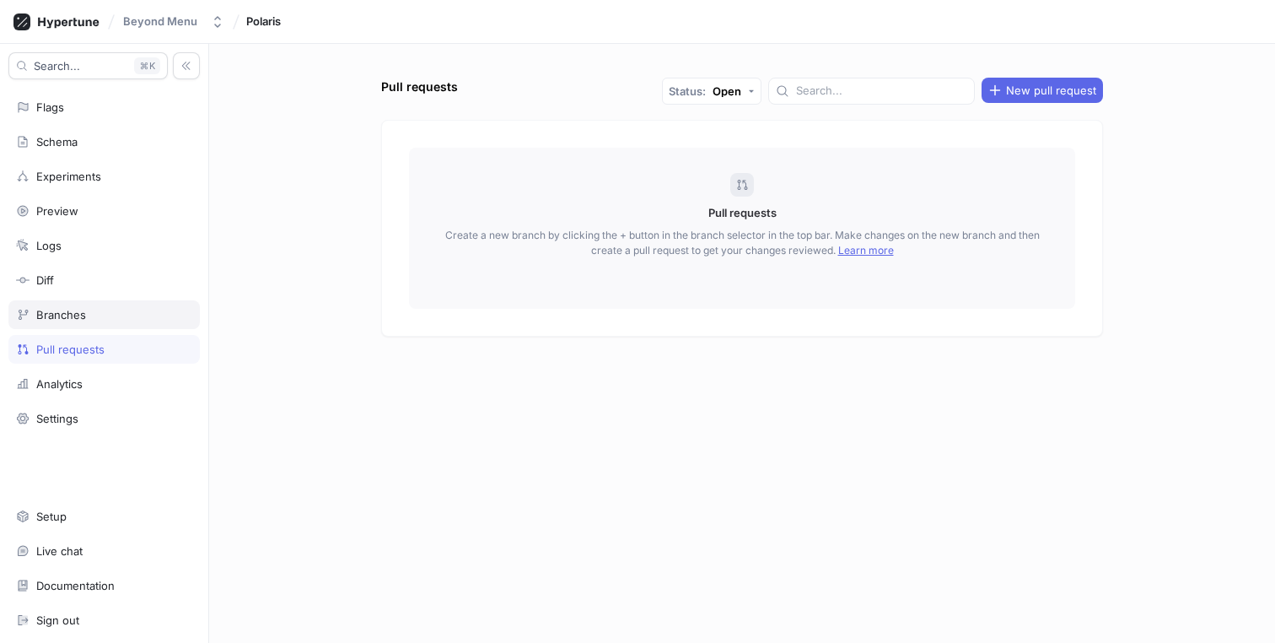
click at [78, 315] on div "Branches" at bounding box center [61, 314] width 50 height 13
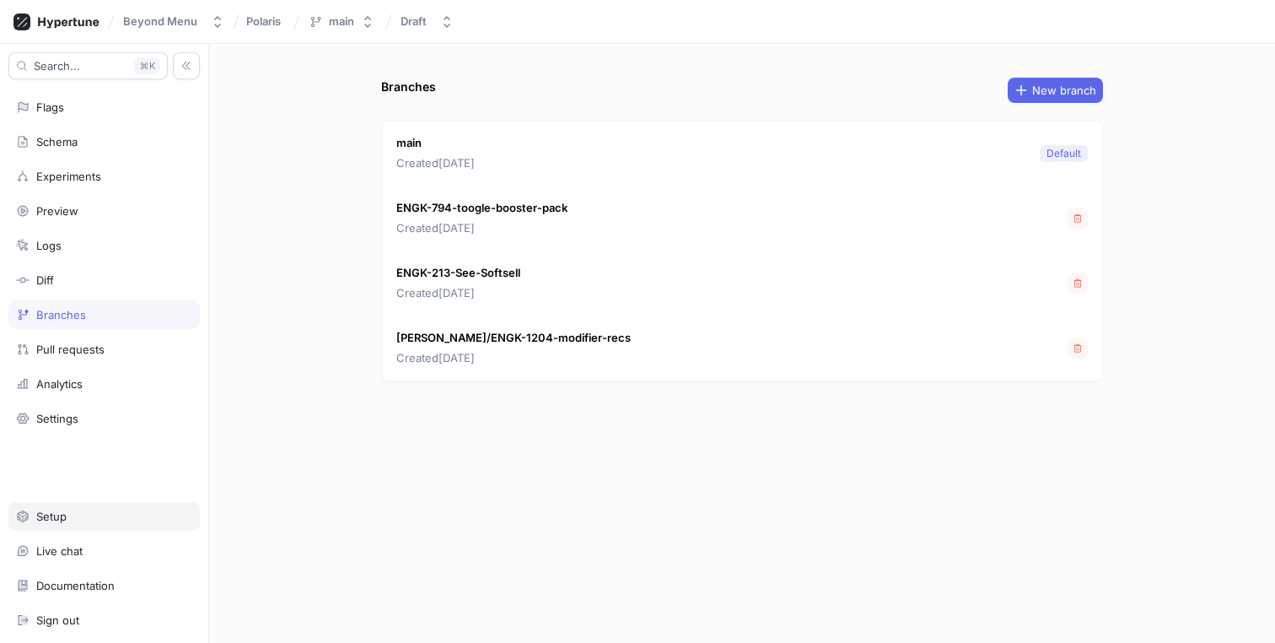
click at [73, 524] on div "Setup" at bounding box center [103, 516] width 191 height 29
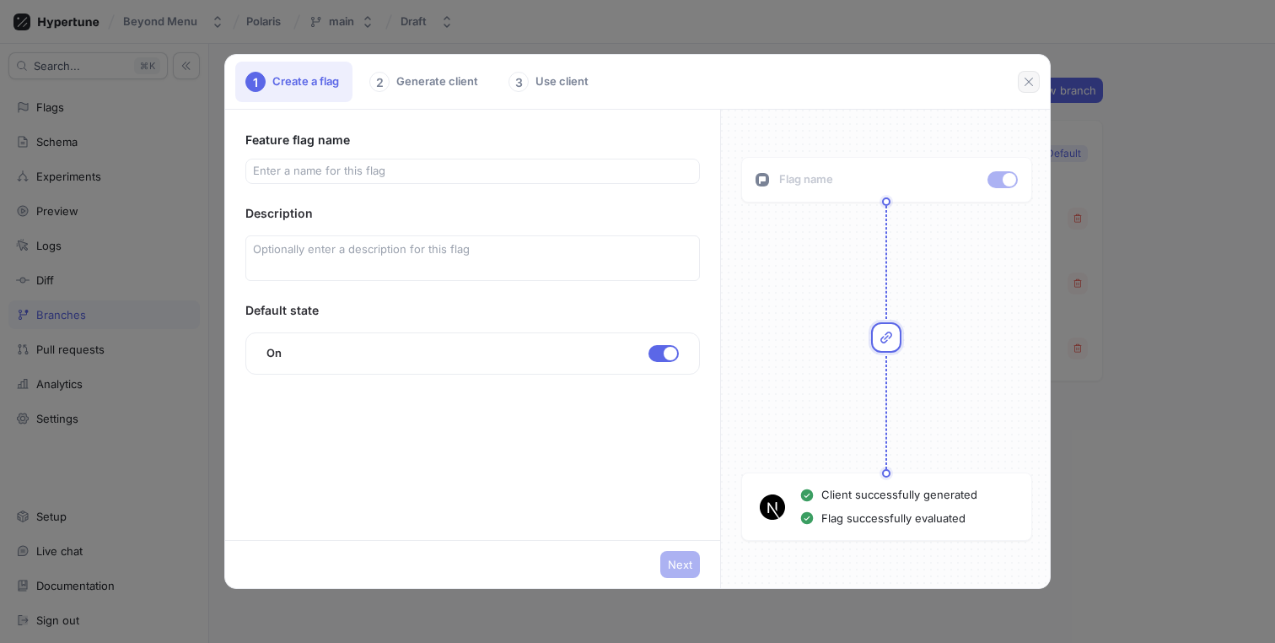
click at [1030, 86] on icon "button" at bounding box center [1028, 81] width 13 height 13
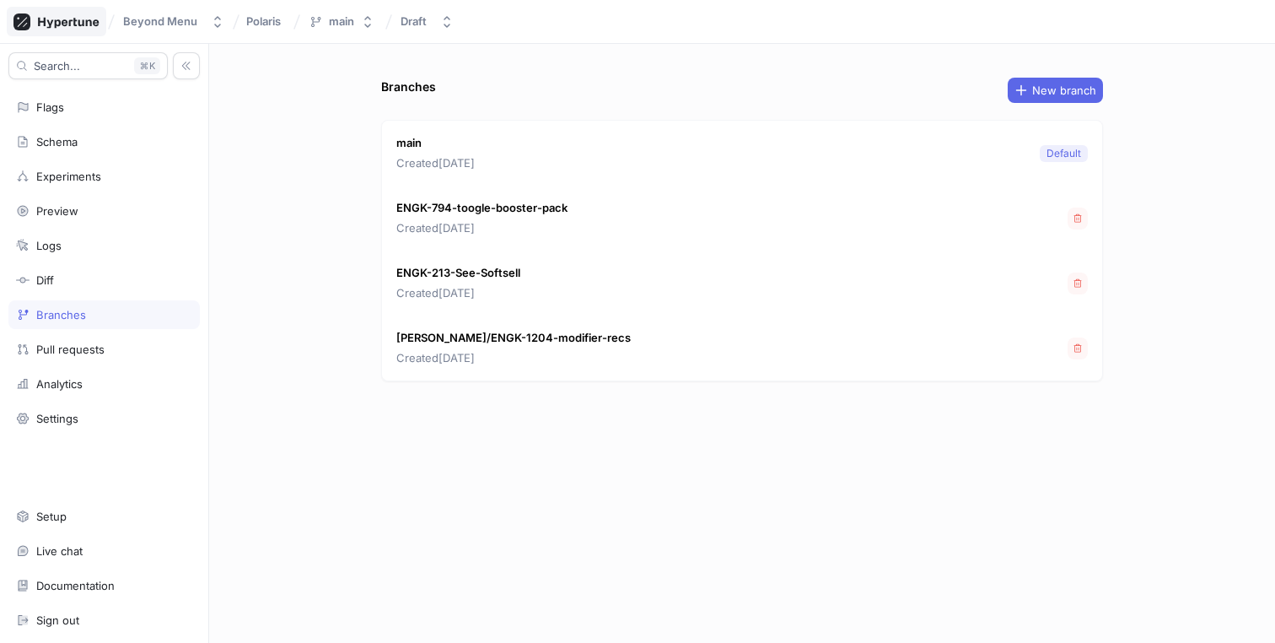
click at [64, 24] on icon at bounding box center [56, 21] width 86 height 17
